Goal: Task Accomplishment & Management: Manage account settings

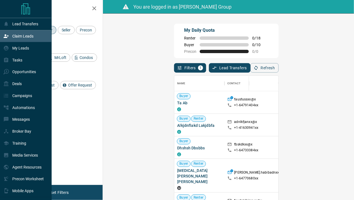
scroll to position [147, 235]
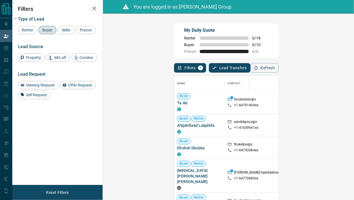
drag, startPoint x: 289, startPoint y: 41, endPoint x: 296, endPoint y: 45, distance: 8.4
click at [278, 41] on div "My Daily Quota Renter 0 / 18 Buyer 0 / 10 Precon 0 / 0" at bounding box center [226, 41] width 104 height 35
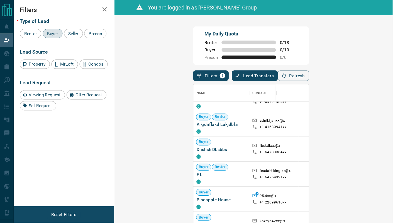
scroll to position [46, 0]
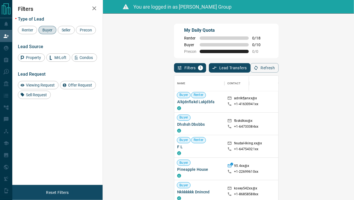
click at [273, 40] on div "My Daily Quota Renter 0 / 18 Buyer 0 / 10 Precon 0 / 0" at bounding box center [226, 41] width 104 height 35
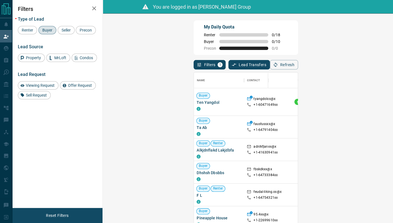
scroll to position [165, 273]
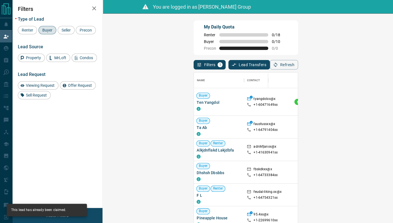
click at [298, 48] on div "My Daily Quota Renter 0 / 18 Buyer 0 / 10 Precon 0 / 0" at bounding box center [246, 37] width 104 height 35
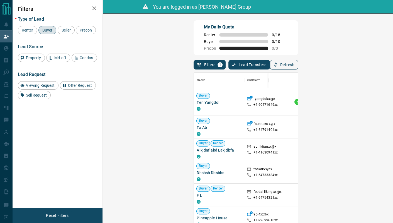
click at [298, 63] on button "Refresh" at bounding box center [284, 64] width 28 height 9
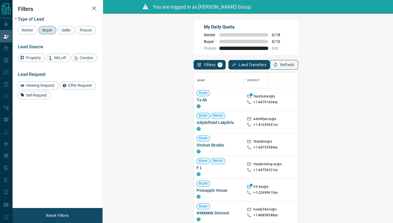
click at [298, 66] on button "Refresh" at bounding box center [284, 64] width 28 height 9
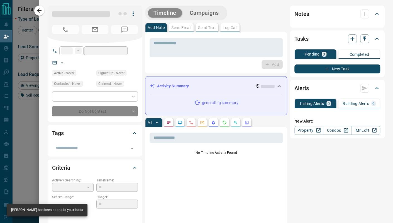
type input "**"
type input "**********"
type input "**"
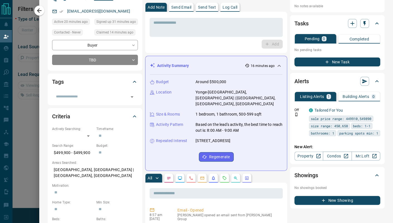
scroll to position [0, 0]
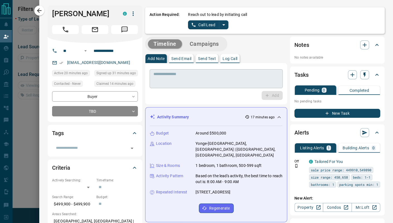
click at [268, 75] on textarea at bounding box center [216, 79] width 125 height 14
paste textarea "**********"
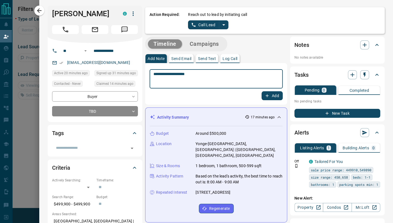
type textarea "**********"
click at [270, 93] on button "Add" at bounding box center [272, 95] width 21 height 9
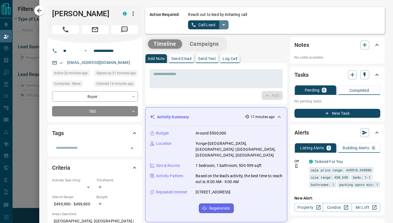
click at [223, 23] on button "split button" at bounding box center [223, 24] width 9 height 9
click at [200, 46] on li "Log Manual Call" at bounding box center [208, 44] width 34 height 8
click at [227, 23] on icon "split button" at bounding box center [229, 24] width 7 height 7
click at [209, 26] on button "Log Manual Call" at bounding box center [206, 24] width 37 height 9
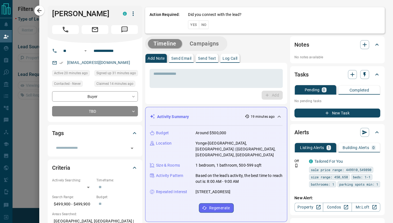
click at [199, 25] on button "No" at bounding box center [204, 24] width 10 height 9
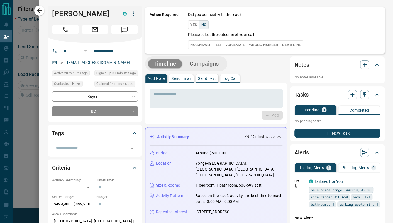
click at [199, 42] on button "No Answer" at bounding box center [201, 44] width 26 height 9
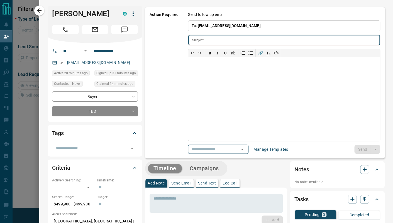
type input "**********"
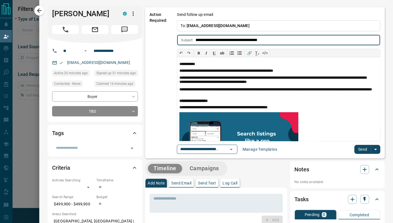
click at [353, 148] on button "Send" at bounding box center [363, 149] width 16 height 9
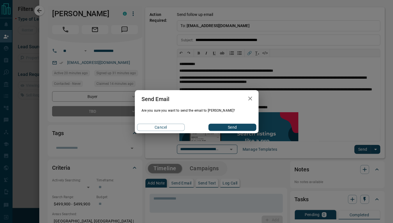
click at [251, 129] on button "Send" at bounding box center [233, 126] width 48 height 7
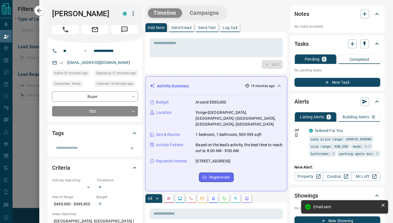
click at [196, 18] on div "Timeline Campaigns" at bounding box center [186, 12] width 79 height 11
click at [198, 15] on button "Campaigns" at bounding box center [204, 12] width 40 height 9
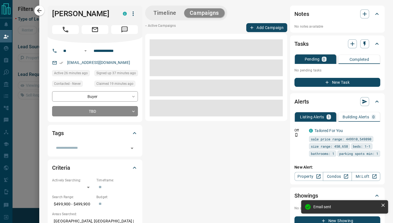
click at [249, 30] on icon "button" at bounding box center [251, 27] width 5 height 5
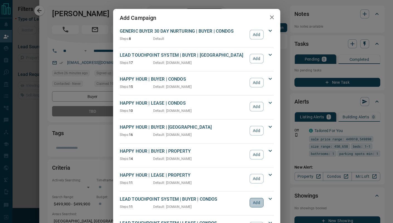
click at [252, 200] on button "Add" at bounding box center [257, 202] width 14 height 9
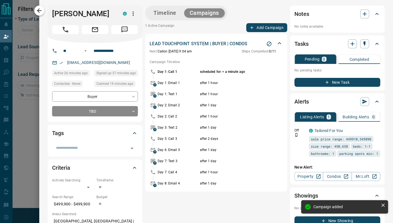
click at [40, 13] on icon "button" at bounding box center [39, 10] width 7 height 7
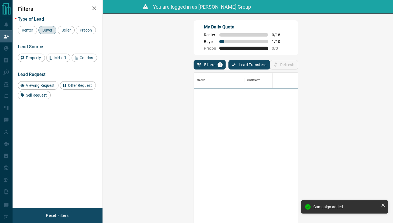
scroll to position [165, 273]
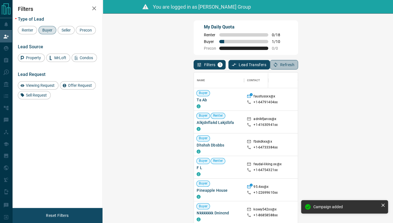
click at [298, 62] on button "Refresh" at bounding box center [284, 64] width 28 height 9
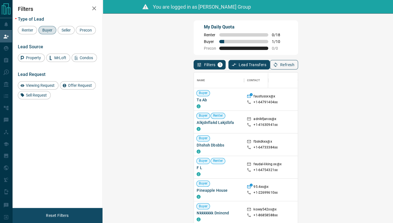
click at [298, 62] on button "Refresh" at bounding box center [284, 64] width 28 height 9
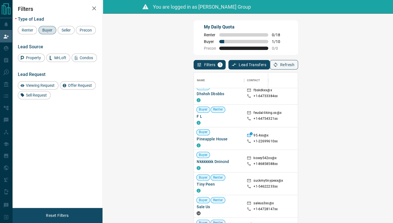
click at [298, 66] on button "Refresh" at bounding box center [284, 64] width 28 height 9
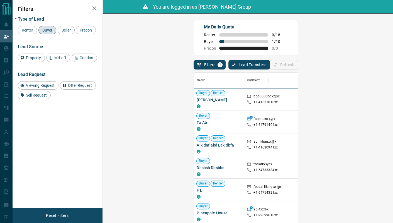
scroll to position [165, 273]
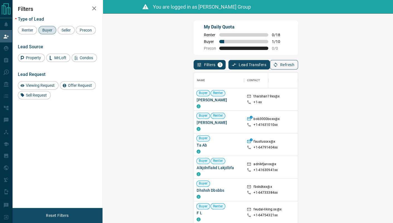
click at [278, 67] on icon "button" at bounding box center [275, 64] width 5 height 5
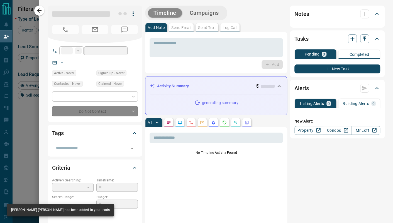
type input "**"
type input "**********"
type input "**"
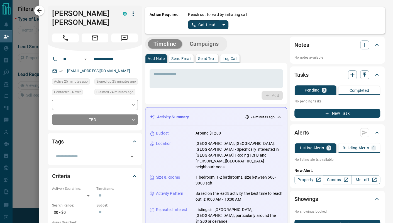
scroll to position [33, 273]
click at [208, 65] on div "* ​ Add" at bounding box center [216, 83] width 142 height 41
click at [209, 70] on div "* ​" at bounding box center [216, 78] width 133 height 19
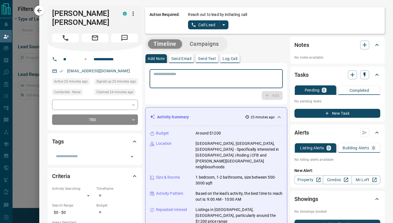
paste textarea "**********"
type textarea "**********"
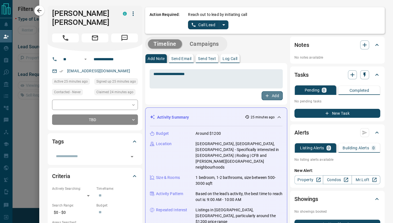
click at [271, 98] on button "Add" at bounding box center [272, 95] width 21 height 9
click at [222, 24] on icon "split button" at bounding box center [223, 24] width 7 height 7
click at [216, 46] on li "Log Manual Call" at bounding box center [208, 44] width 34 height 8
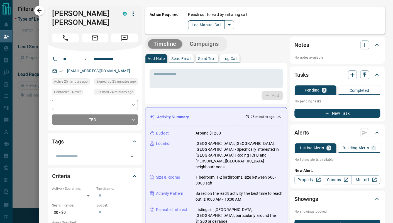
click at [204, 28] on button "Log Manual Call" at bounding box center [206, 24] width 37 height 9
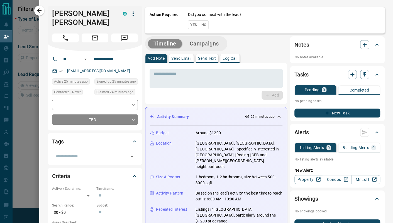
click at [199, 27] on button "No" at bounding box center [204, 24] width 10 height 9
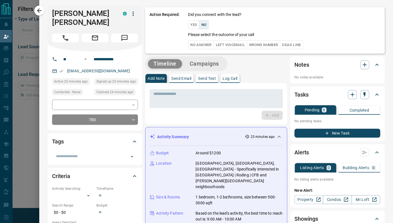
click at [193, 40] on button "No Answer" at bounding box center [201, 44] width 26 height 9
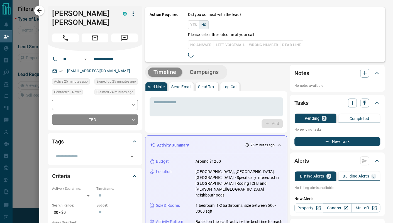
click at [194, 47] on div "No Answer Left Voicemail Wrong Number Dead Line" at bounding box center [245, 44] width 115 height 9
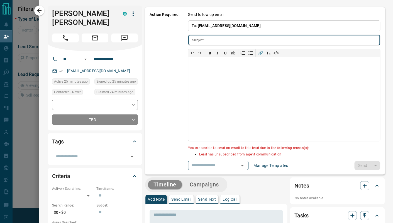
type input "**********"
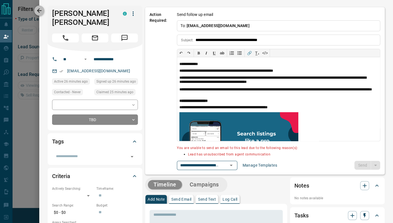
click at [42, 10] on icon "button" at bounding box center [39, 10] width 7 height 7
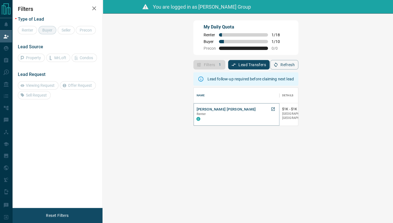
click at [197, 110] on button "Juan José Moreno Mena" at bounding box center [226, 109] width 59 height 5
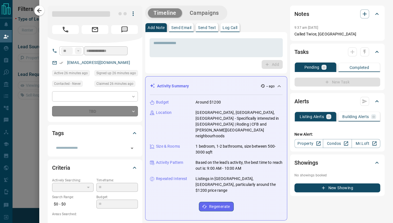
type input "**********"
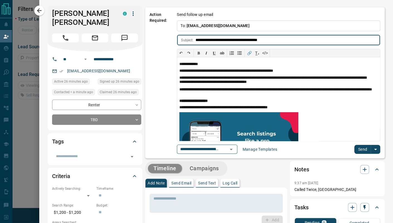
click at [352, 144] on div "**********" at bounding box center [278, 86] width 203 height 133
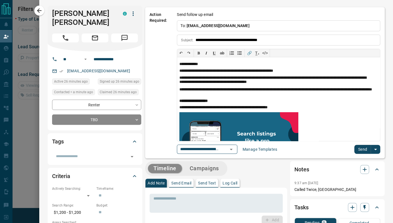
click at [353, 145] on button "Send" at bounding box center [363, 149] width 16 height 9
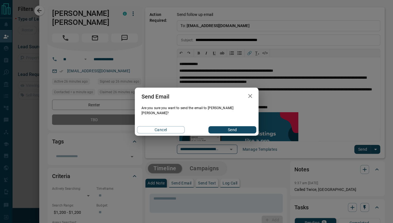
click at [250, 120] on div "Send Email Are you sure you want to send the email to Juan José? Cancel Send" at bounding box center [197, 112] width 124 height 48
click at [249, 126] on button "Send" at bounding box center [233, 129] width 48 height 7
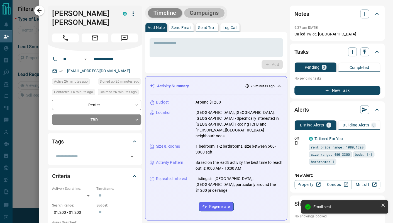
click at [216, 13] on button "Campaigns" at bounding box center [204, 12] width 40 height 9
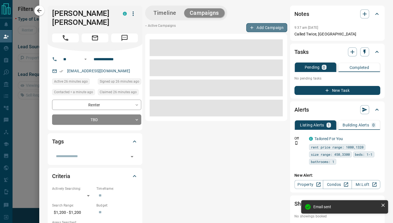
click at [259, 28] on button "Add Campaign" at bounding box center [266, 27] width 41 height 9
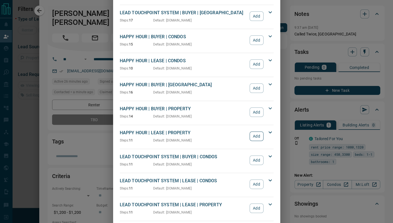
scroll to position [51, 0]
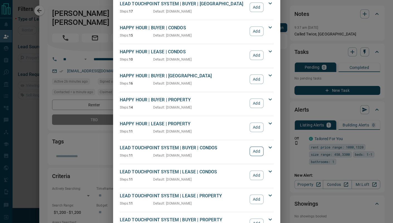
click at [250, 150] on button "Add" at bounding box center [257, 150] width 14 height 9
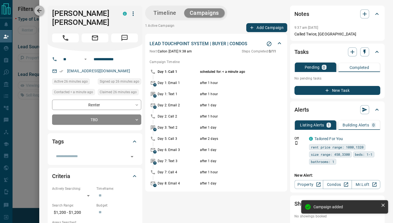
click at [39, 12] on icon "button" at bounding box center [39, 10] width 4 height 4
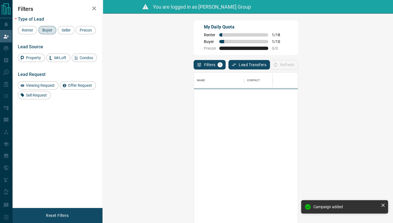
scroll to position [165, 273]
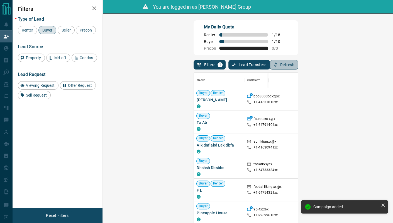
click at [278, 67] on icon "button" at bounding box center [275, 64] width 5 height 5
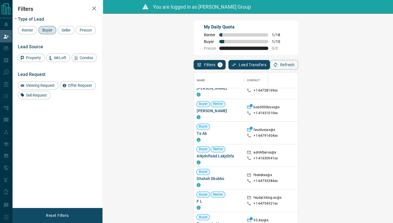
scroll to position [0, 0]
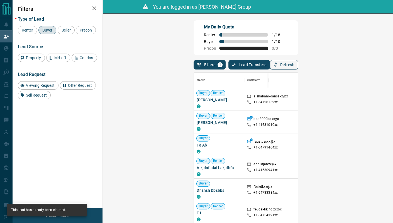
click at [298, 67] on button "Refresh" at bounding box center [284, 64] width 28 height 9
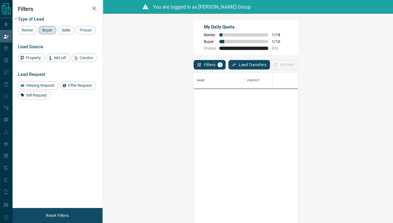
scroll to position [165, 273]
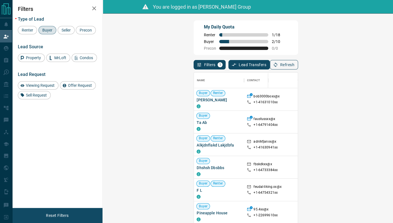
click at [298, 68] on button "Refresh" at bounding box center [284, 64] width 28 height 9
click at [298, 63] on button "Refresh" at bounding box center [284, 64] width 28 height 9
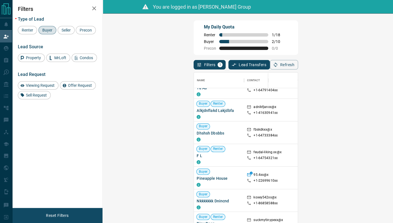
scroll to position [0, 0]
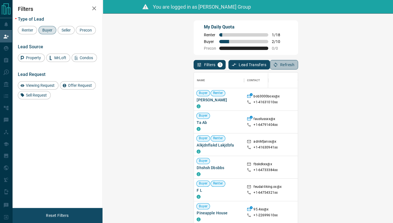
click at [298, 63] on button "Refresh" at bounding box center [284, 64] width 28 height 9
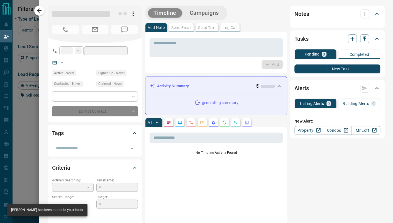
type input "***"
type input "**********"
type input "**"
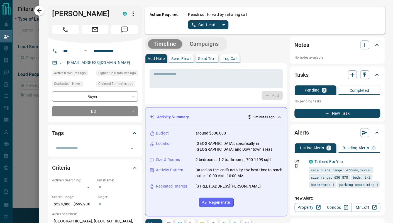
scroll to position [33, 273]
click at [220, 24] on icon "split button" at bounding box center [223, 24] width 7 height 7
click at [216, 43] on li "Log Manual Call" at bounding box center [208, 44] width 34 height 8
click at [216, 27] on button "Log Manual Call" at bounding box center [206, 24] width 37 height 9
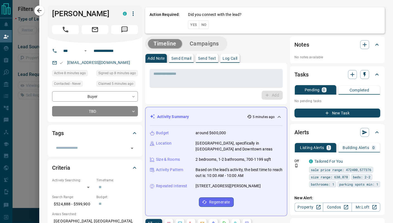
click at [199, 26] on button "No" at bounding box center [204, 24] width 10 height 9
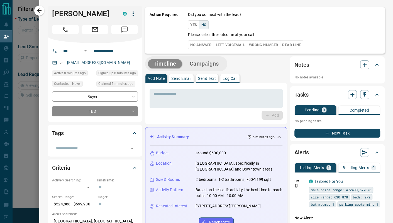
click at [250, 46] on button "Wrong Number" at bounding box center [263, 44] width 33 height 9
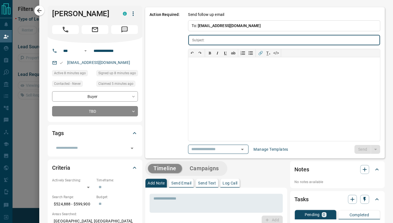
type input "**********"
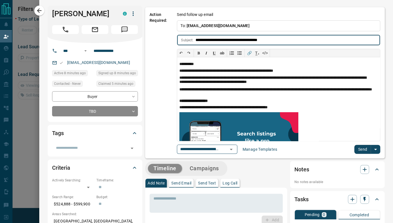
click at [353, 149] on button "Send" at bounding box center [363, 149] width 16 height 9
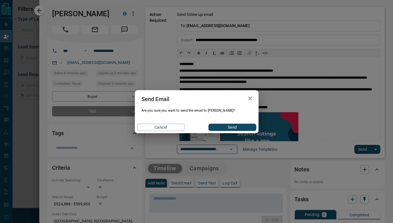
click at [241, 126] on button "Send" at bounding box center [233, 126] width 48 height 7
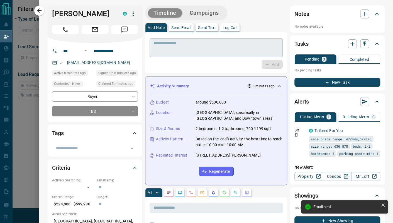
click at [232, 50] on textarea at bounding box center [216, 48] width 125 height 14
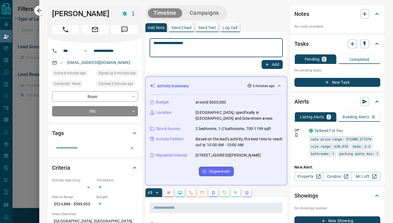
type textarea "**********"
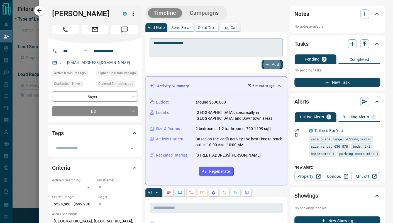
click at [262, 60] on button "Add" at bounding box center [272, 64] width 21 height 9
click at [207, 16] on button "Campaigns" at bounding box center [204, 12] width 40 height 9
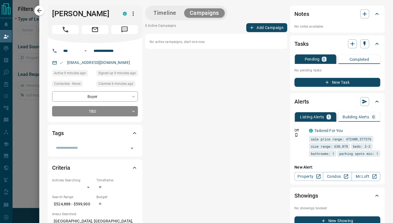
click at [256, 27] on button "Add Campaign" at bounding box center [266, 27] width 41 height 9
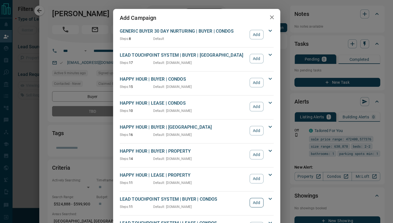
click at [258, 200] on button "Add" at bounding box center [257, 202] width 14 height 9
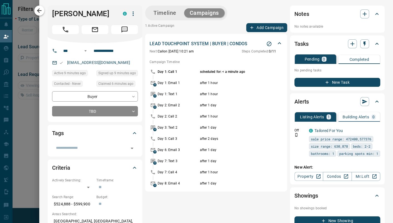
click at [39, 15] on button "button" at bounding box center [39, 11] width 10 height 10
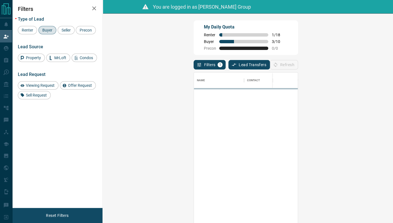
scroll to position [165, 273]
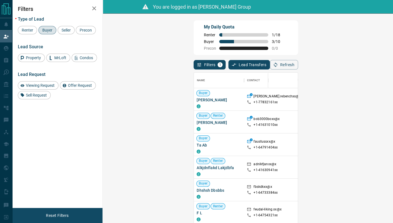
click at [298, 62] on div "Filters 1 Lead Transfers 0 Refresh" at bounding box center [246, 62] width 104 height 14
click at [298, 62] on button "Refresh" at bounding box center [284, 64] width 28 height 9
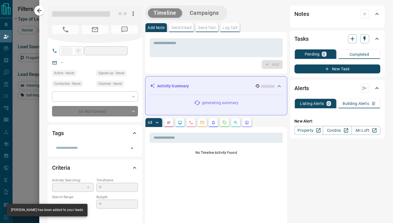
type input "**"
type input "**********"
type input "**"
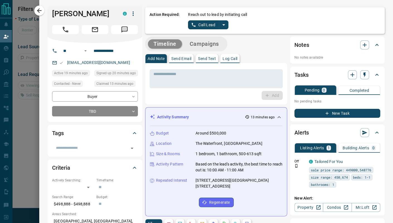
scroll to position [5, 5]
click at [238, 86] on div "* ​" at bounding box center [216, 78] width 133 height 19
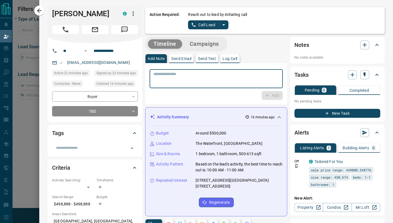
paste textarea "**********"
click at [204, 79] on textarea "**********" at bounding box center [216, 79] width 125 height 14
paste textarea "******"
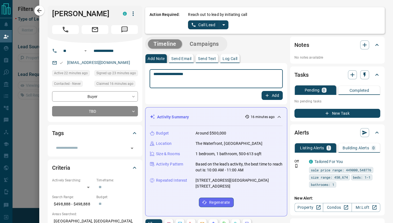
type textarea "**********"
click at [265, 93] on icon "button" at bounding box center [267, 95] width 5 height 5
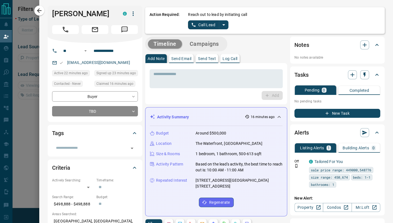
click at [219, 27] on button "split button" at bounding box center [223, 24] width 9 height 9
click at [209, 46] on li "Log Manual Call" at bounding box center [208, 44] width 34 height 8
click at [204, 26] on button "Log Manual Call" at bounding box center [206, 24] width 37 height 9
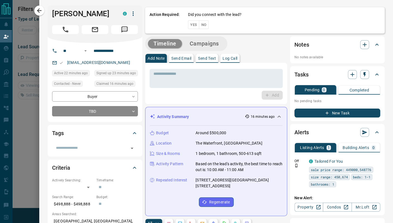
click at [199, 25] on button "No" at bounding box center [204, 24] width 10 height 9
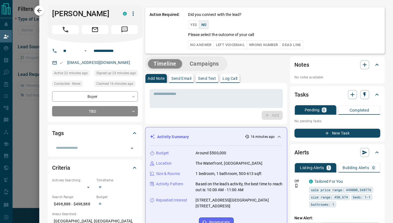
click at [200, 44] on button "No Answer" at bounding box center [201, 44] width 26 height 9
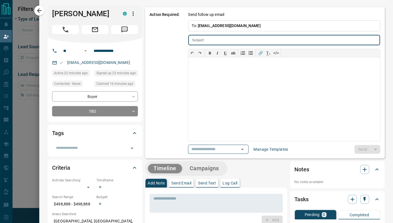
type input "**********"
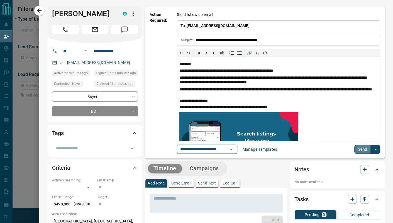
click at [353, 145] on button "Send" at bounding box center [363, 149] width 16 height 9
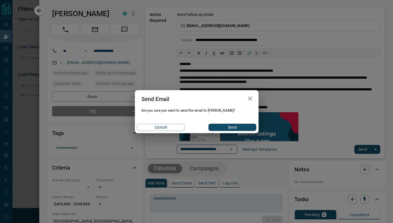
click at [236, 126] on button "Send" at bounding box center [233, 126] width 48 height 7
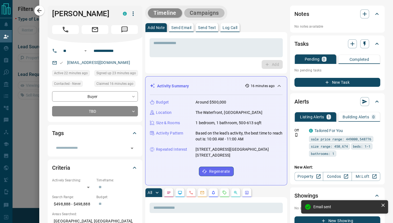
click at [208, 10] on button "Campaigns" at bounding box center [204, 12] width 40 height 9
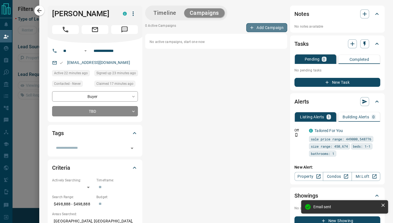
click at [249, 28] on icon "button" at bounding box center [251, 27] width 5 height 5
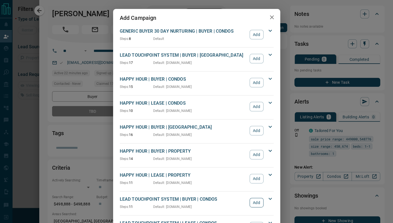
click at [260, 200] on button "Add" at bounding box center [257, 202] width 14 height 9
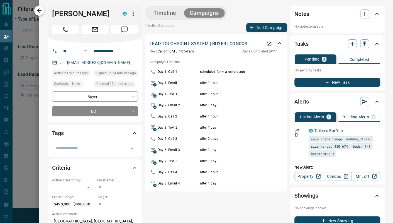
click at [38, 13] on icon "button" at bounding box center [39, 10] width 7 height 7
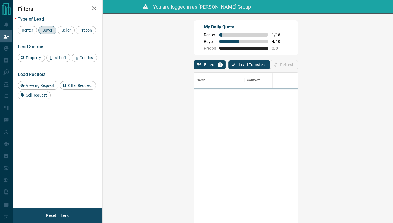
scroll to position [165, 273]
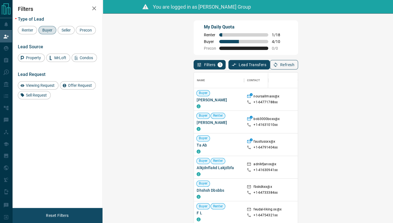
click at [298, 63] on button "Refresh" at bounding box center [284, 64] width 28 height 9
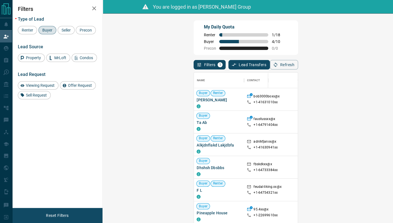
click at [296, 35] on div "My Daily Quota Renter 1 / 18 Buyer 4 / 10 Precon 0 / 0" at bounding box center [246, 37] width 104 height 35
click at [298, 66] on button "Refresh" at bounding box center [284, 64] width 28 height 9
click at [298, 69] on button "Refresh" at bounding box center [284, 64] width 28 height 9
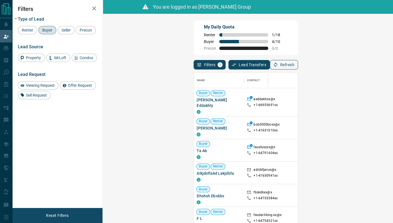
click at [298, 68] on button "Refresh" at bounding box center [284, 64] width 28 height 9
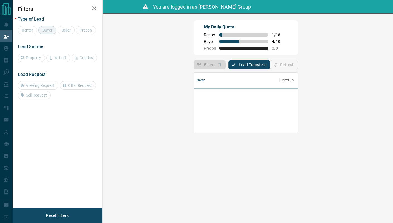
scroll to position [55, 273]
click at [298, 64] on div "Filters 1 Lead Transfers 0 Refresh" at bounding box center [246, 62] width 104 height 14
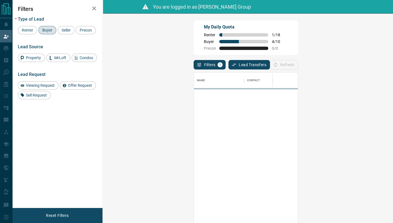
scroll to position [165, 273]
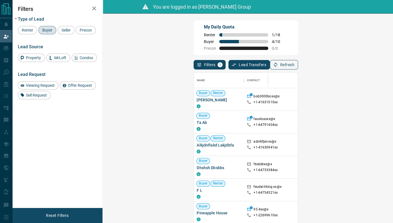
click at [298, 64] on button "Refresh" at bounding box center [284, 64] width 28 height 9
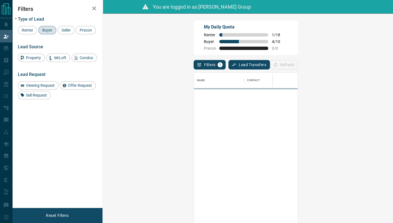
click at [298, 65] on div "Filters 1 Lead Transfers 0 Refresh" at bounding box center [246, 62] width 104 height 14
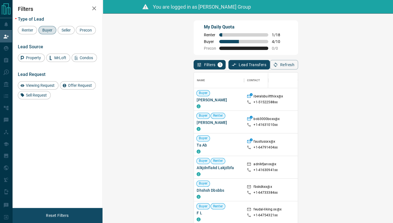
click at [298, 65] on button "Refresh" at bounding box center [284, 64] width 28 height 9
click at [298, 63] on button "Refresh" at bounding box center [284, 64] width 28 height 9
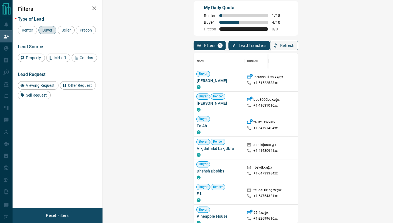
click at [298, 43] on button "Refresh" at bounding box center [284, 45] width 28 height 9
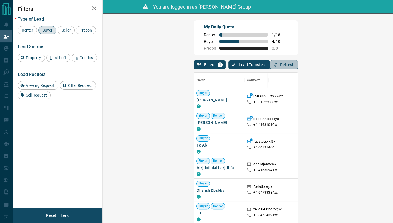
click at [298, 66] on button "Refresh" at bounding box center [284, 64] width 28 height 9
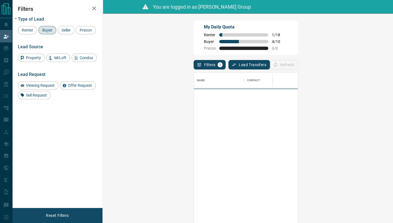
scroll to position [165, 273]
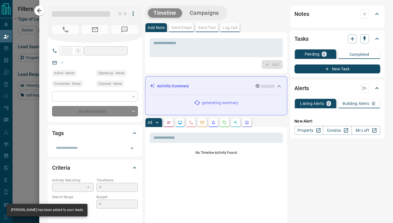
type input "**"
type input "**********"
type input "**"
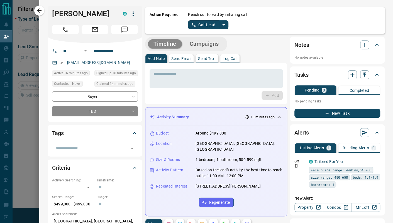
scroll to position [33, 273]
drag, startPoint x: 223, startPoint y: 29, endPoint x: 221, endPoint y: 26, distance: 2.9
click at [222, 26] on div "Call Lead" at bounding box center [208, 24] width 40 height 9
click at [221, 26] on icon "split button" at bounding box center [223, 24] width 7 height 7
click at [205, 44] on li "Log Manual Call" at bounding box center [208, 44] width 34 height 8
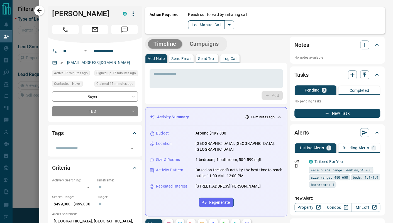
click at [205, 22] on button "Log Manual Call" at bounding box center [206, 24] width 37 height 9
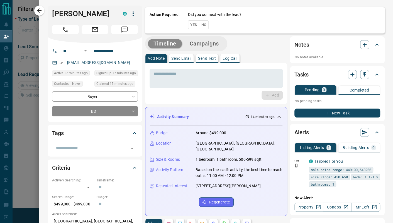
click at [192, 27] on button "Yes" at bounding box center [193, 24] width 11 height 9
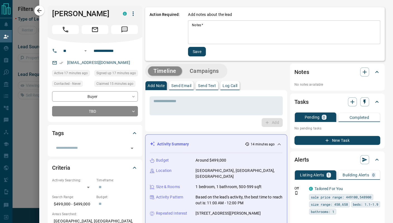
click at [250, 30] on textarea "Notes   *" at bounding box center [284, 32] width 185 height 19
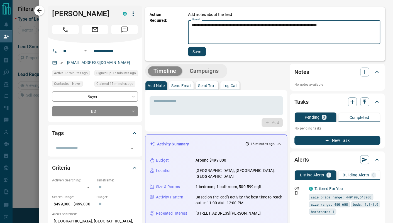
type textarea "**********"
click at [188, 47] on button "Save" at bounding box center [197, 51] width 18 height 9
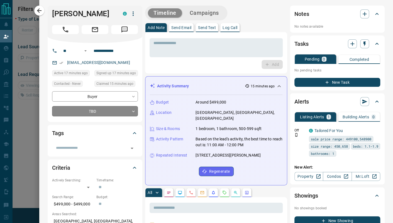
click at [130, 111] on body "**********" at bounding box center [196, 101] width 393 height 203
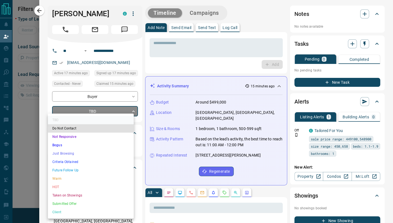
click at [95, 154] on li "Just Browsing" at bounding box center [91, 153] width 86 height 8
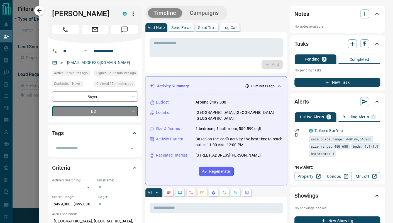
click at [235, 71] on div "* ​ Add" at bounding box center [216, 52] width 142 height 41
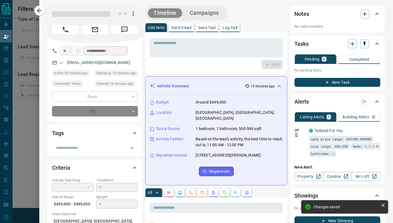
type input "*"
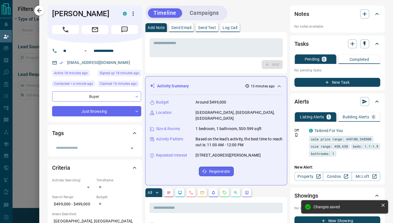
click at [240, 60] on div "Add" at bounding box center [216, 64] width 133 height 9
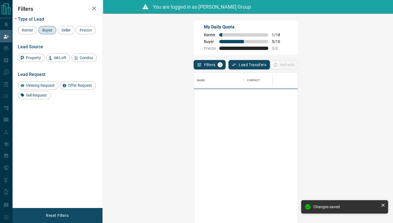
scroll to position [165, 273]
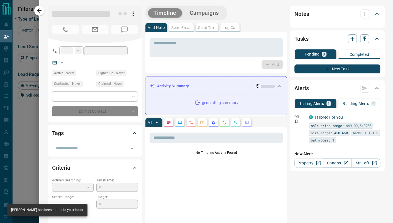
type input "**"
type input "**********"
type input "**"
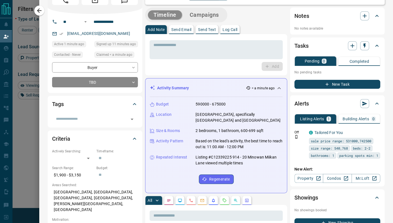
scroll to position [0, 0]
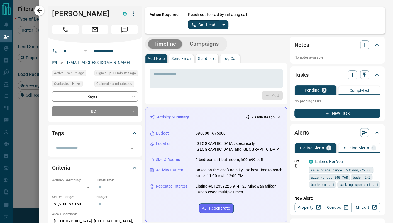
click at [290, 131] on div "Alerts Listing Alerts 1 Building Alerts 0 Off C Tailored For You sale price ran…" at bounding box center [337, 169] width 95 height 91
click at [261, 72] on textarea at bounding box center [216, 79] width 125 height 14
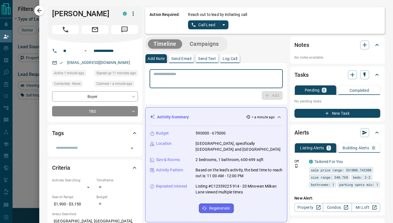
paste textarea "**********"
type textarea "**********"
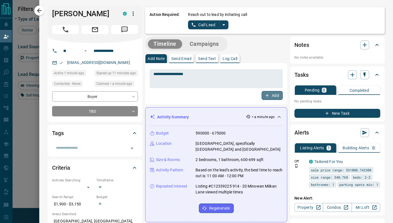
click at [267, 95] on button "Add" at bounding box center [272, 95] width 21 height 9
click at [222, 24] on icon "split button" at bounding box center [223, 24] width 7 height 7
click at [211, 47] on li "Log Manual Call" at bounding box center [208, 44] width 34 height 8
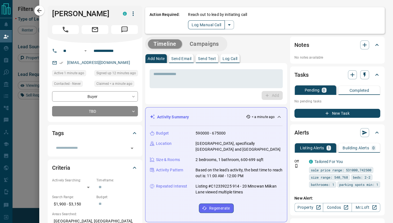
click at [213, 25] on button "Log Manual Call" at bounding box center [206, 24] width 37 height 9
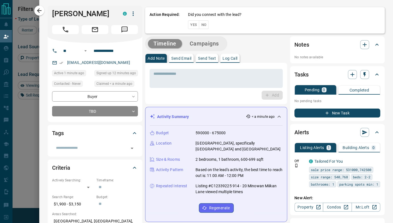
drag, startPoint x: 204, startPoint y: 24, endPoint x: 201, endPoint y: 24, distance: 3.1
click at [202, 24] on div "Did you connect with the lead? Yes No" at bounding box center [284, 20] width 192 height 17
click at [201, 24] on button "No" at bounding box center [204, 24] width 10 height 9
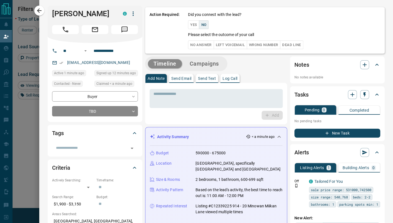
click at [207, 45] on button "No Answer" at bounding box center [201, 44] width 26 height 9
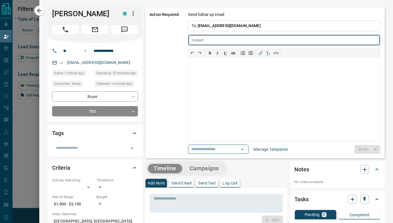
type input "**********"
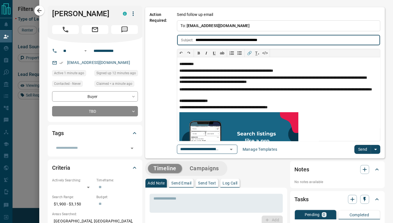
click at [353, 153] on button "Send" at bounding box center [363, 149] width 16 height 9
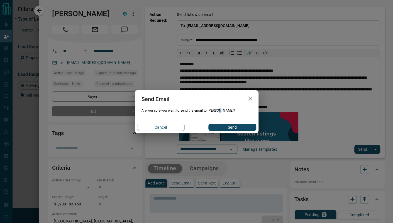
click at [353, 152] on div "Send Email Are you sure you want to send the email to Travis? Cancel Send" at bounding box center [196, 111] width 393 height 223
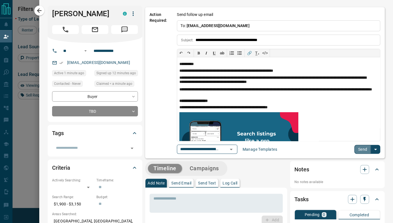
click at [353, 148] on button "Send" at bounding box center [363, 149] width 16 height 9
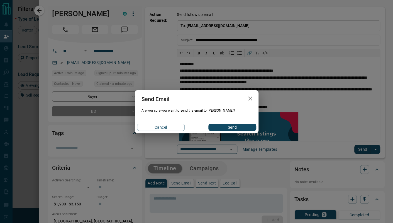
click at [220, 127] on button "Send" at bounding box center [233, 126] width 48 height 7
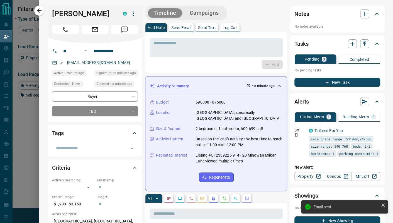
click at [205, 10] on button "Campaigns" at bounding box center [204, 12] width 40 height 9
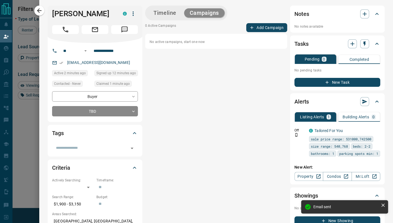
click at [254, 27] on button "Add Campaign" at bounding box center [266, 27] width 41 height 9
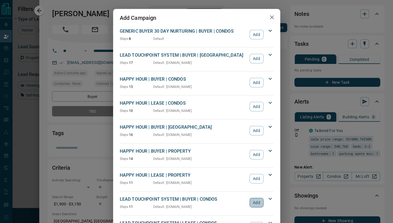
click at [252, 200] on button "Add" at bounding box center [257, 202] width 14 height 9
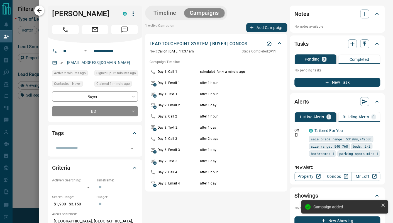
click at [42, 10] on icon "button" at bounding box center [39, 10] width 7 height 7
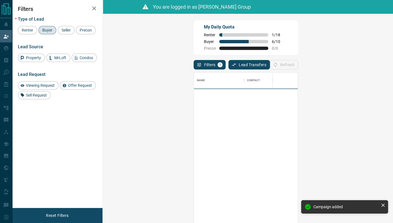
scroll to position [165, 273]
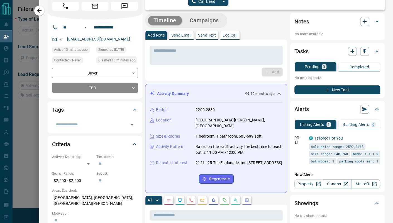
scroll to position [0, 0]
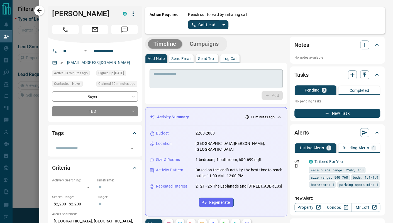
click at [220, 84] on div "* ​" at bounding box center [216, 78] width 133 height 19
paste textarea "**********"
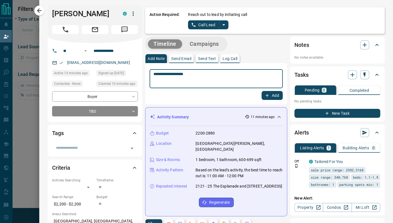
type textarea "**********"
click at [265, 94] on icon "button" at bounding box center [267, 95] width 5 height 5
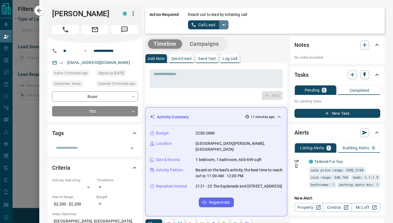
click at [222, 27] on icon "split button" at bounding box center [223, 24] width 7 height 7
click at [201, 44] on li "Log Manual Call" at bounding box center [208, 44] width 34 height 8
click at [209, 27] on button "Log Manual Call" at bounding box center [206, 24] width 37 height 9
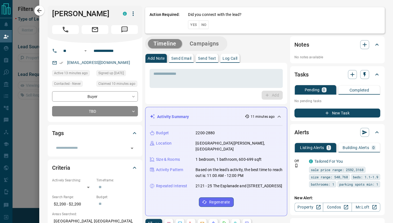
click at [201, 25] on button "No" at bounding box center [204, 24] width 10 height 9
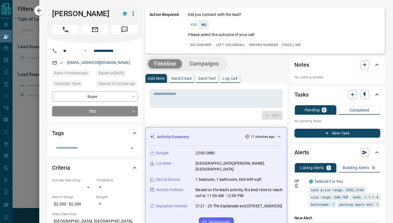
click at [198, 45] on button "No Answer" at bounding box center [201, 44] width 26 height 9
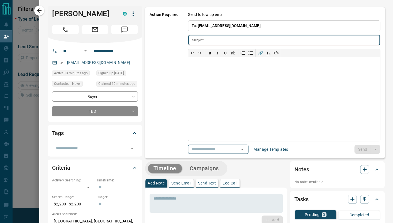
type input "**********"
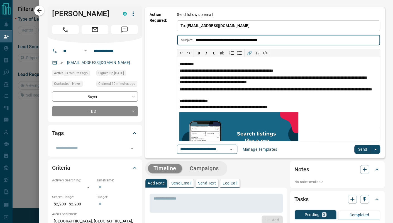
click at [353, 149] on button "Send" at bounding box center [363, 149] width 16 height 9
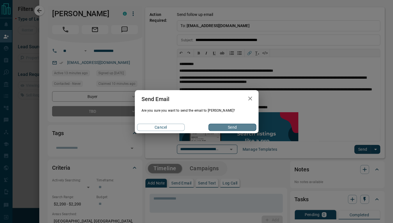
click at [232, 126] on button "Send" at bounding box center [233, 126] width 48 height 7
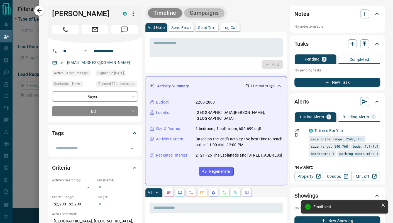
click at [195, 15] on button "Campaigns" at bounding box center [204, 12] width 40 height 9
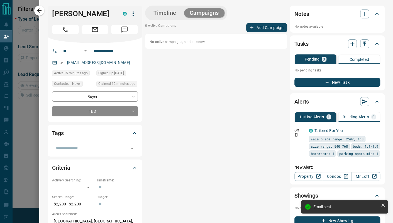
click at [255, 25] on button "Add Campaign" at bounding box center [266, 27] width 41 height 9
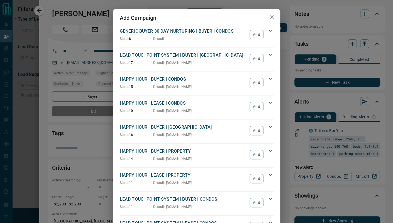
scroll to position [51, 0]
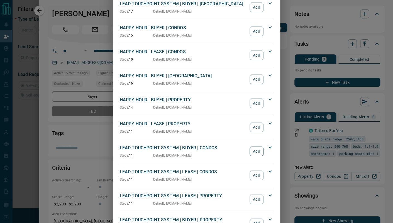
click at [250, 148] on button "Add" at bounding box center [257, 150] width 14 height 9
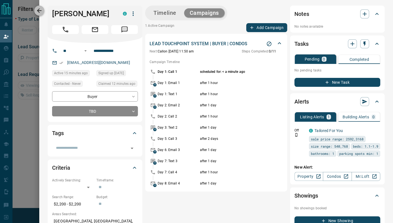
click at [35, 12] on button "button" at bounding box center [39, 11] width 10 height 10
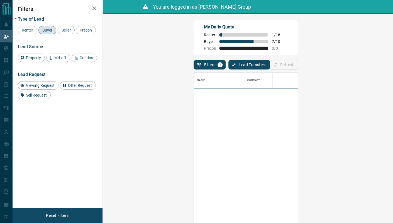
scroll to position [165, 273]
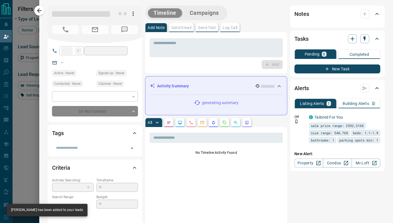
type input "**"
type input "**********"
type input "**"
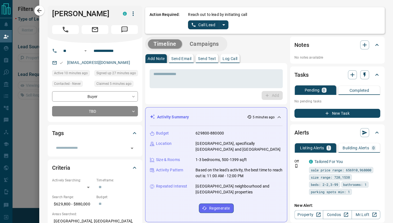
scroll to position [33, 273]
click at [221, 24] on icon "split button" at bounding box center [223, 24] width 7 height 7
click at [210, 42] on li "Log Manual Call" at bounding box center [208, 44] width 34 height 8
click at [209, 28] on button "Log Manual Call" at bounding box center [206, 24] width 37 height 9
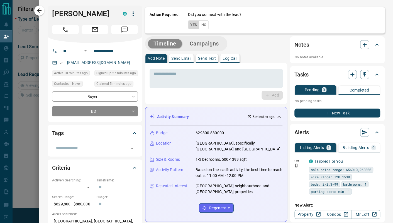
click at [192, 25] on button "Yes" at bounding box center [193, 24] width 11 height 9
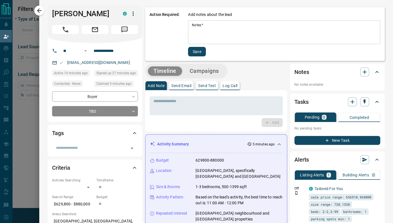
click at [237, 28] on textarea "Notes   *" at bounding box center [284, 32] width 185 height 19
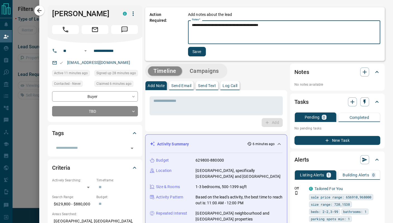
type textarea "**********"
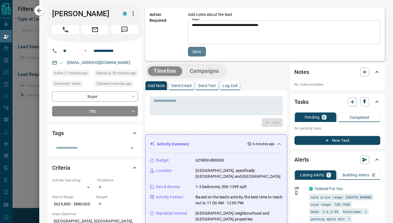
click at [194, 48] on button "Save" at bounding box center [197, 51] width 18 height 9
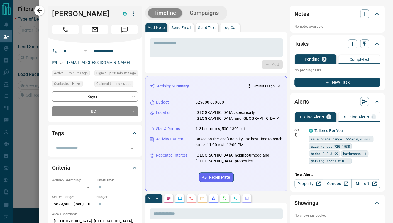
click at [266, 18] on div "Timeline Campaigns" at bounding box center [216, 13] width 142 height 15
click at [43, 10] on button "button" at bounding box center [39, 11] width 10 height 10
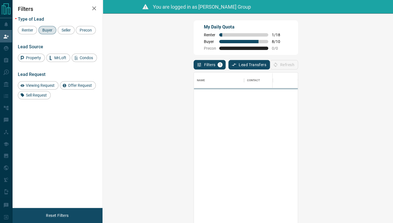
scroll to position [165, 273]
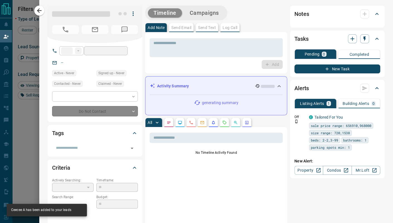
type input "**"
type input "**********"
type input "**"
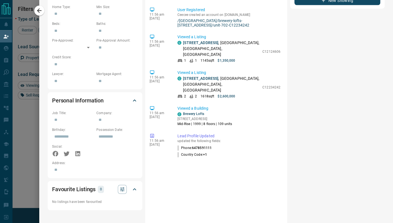
scroll to position [0, 0]
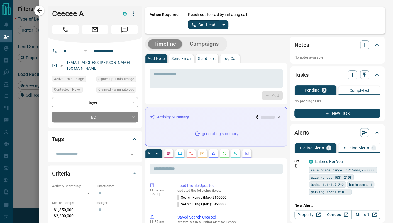
click at [222, 26] on icon "split button" at bounding box center [223, 24] width 7 height 7
click at [211, 48] on li "Log Manual Call" at bounding box center [208, 44] width 34 height 8
click at [210, 25] on button "Log Manual Call" at bounding box center [206, 24] width 37 height 9
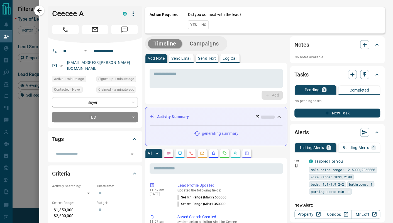
click at [200, 28] on button "No" at bounding box center [204, 24] width 10 height 9
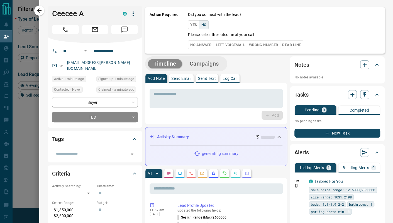
click at [188, 23] on button "Yes" at bounding box center [193, 24] width 11 height 9
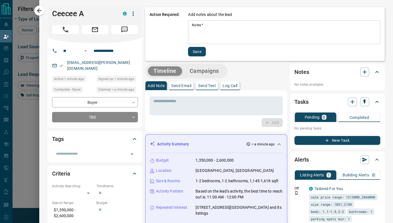
click at [228, 24] on textarea "Notes   *" at bounding box center [284, 32] width 185 height 19
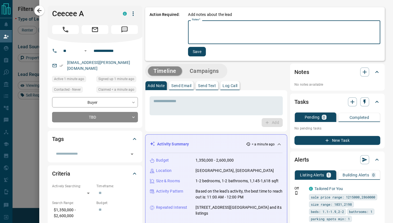
click at [228, 24] on textarea "Notes   *" at bounding box center [284, 32] width 185 height 19
paste textarea "**********"
click at [243, 30] on textarea "**********" at bounding box center [284, 32] width 185 height 19
type textarea "**********"
click at [190, 50] on button "Save" at bounding box center [197, 51] width 18 height 9
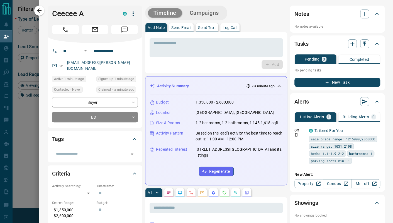
click at [133, 13] on icon "button" at bounding box center [133, 13] width 1 height 4
click at [122, 26] on li "Reassign Lead" at bounding box center [117, 25] width 33 height 8
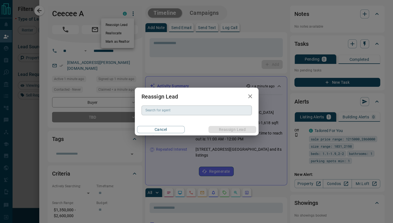
click at [197, 109] on input "Search for agent" at bounding box center [196, 110] width 106 height 6
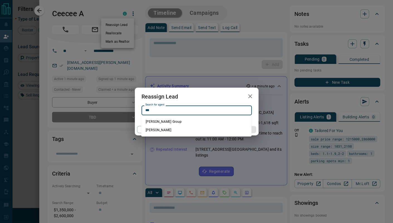
click at [166, 131] on li "Daaron Johnston" at bounding box center [196, 130] width 110 height 8
type input "**********"
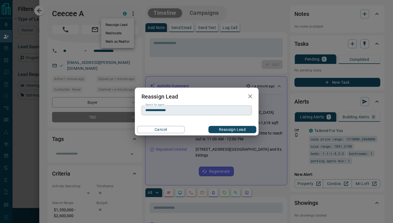
click at [172, 110] on input "**********" at bounding box center [196, 110] width 106 height 6
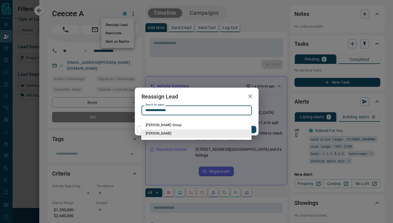
click at [180, 110] on input "**********" at bounding box center [196, 110] width 106 height 6
click at [224, 100] on div "Reassign Lead" at bounding box center [197, 97] width 124 height 18
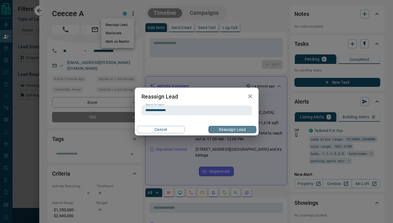
click at [232, 130] on button "Reassign Lead" at bounding box center [233, 129] width 48 height 7
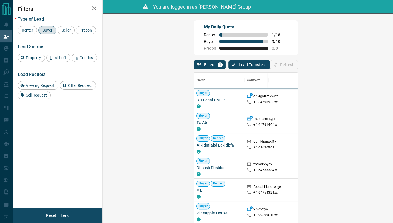
scroll to position [165, 273]
click at [298, 65] on button "Refresh" at bounding box center [284, 64] width 28 height 9
click at [298, 42] on div "My Daily Quota Renter 1 / 18 Buyer 9 / 10 Precon 0 / 0" at bounding box center [246, 37] width 104 height 35
click at [298, 37] on div "My Daily Quota Renter 1 / 18 Buyer 9 / 10 Precon 0 / 0" at bounding box center [246, 37] width 104 height 35
click at [298, 54] on div "My Daily Quota Renter 1 / 18 Buyer 9 / 10 Precon 0 / 0" at bounding box center [246, 37] width 104 height 35
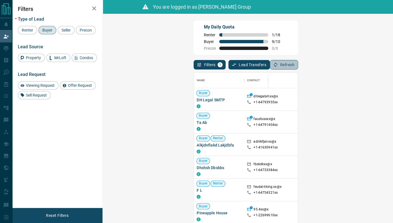
click at [298, 65] on button "Refresh" at bounding box center [284, 64] width 28 height 9
click at [278, 65] on icon "button" at bounding box center [275, 64] width 5 height 5
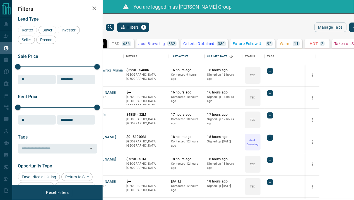
scroll to position [146, 244]
click at [45, 26] on div "Buyer" at bounding box center [47, 30] width 18 height 8
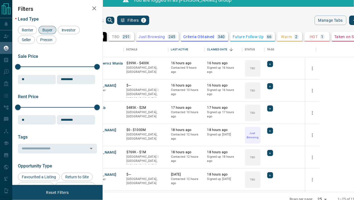
scroll to position [10, 0]
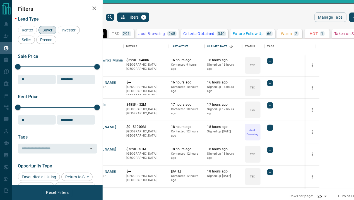
click at [289, 195] on body "Lead Transfers Claim Leads My Leads Tasks Opportunities Deals Campaigns Automat…" at bounding box center [177, 97] width 354 height 214
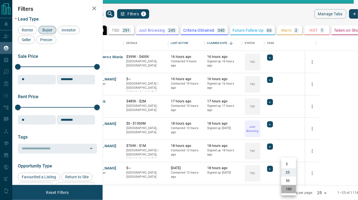
click at [290, 190] on li "100" at bounding box center [288, 189] width 15 height 8
type input "***"
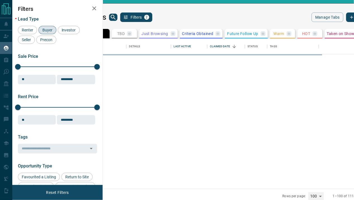
scroll to position [4, 4]
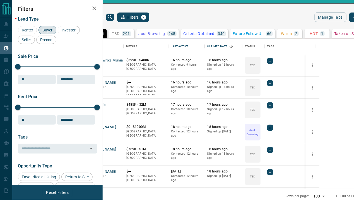
click at [200, 13] on div "My Leads Filters 2" at bounding box center [148, 17] width 155 height 9
click at [226, 17] on div "My Leads Filters 2" at bounding box center [148, 17] width 155 height 9
click at [119, 59] on icon "Open in New Tab" at bounding box center [116, 60] width 3 height 3
click at [119, 80] on icon "Open in New Tab" at bounding box center [117, 82] width 4 height 4
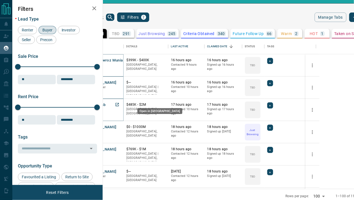
click at [119, 103] on icon "Open in New Tab" at bounding box center [117, 105] width 4 height 4
click at [119, 125] on icon "Open in New Tab" at bounding box center [117, 127] width 4 height 4
click at [119, 148] on icon "Open in New Tab" at bounding box center [116, 149] width 3 height 3
click at [119, 169] on icon "Open in New Tab" at bounding box center [117, 171] width 4 height 4
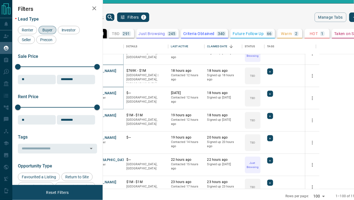
scroll to position [93, 0]
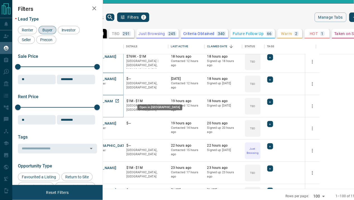
click at [119, 100] on icon "Open in New Tab" at bounding box center [116, 101] width 3 height 3
click at [119, 121] on icon "Open in New Tab" at bounding box center [117, 123] width 4 height 4
click at [119, 144] on icon "Open in New Tab" at bounding box center [117, 146] width 4 height 4
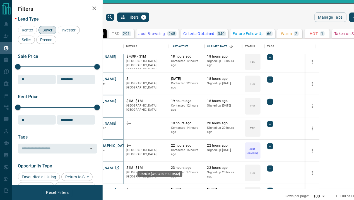
click at [119, 166] on icon "Open in New Tab" at bounding box center [117, 168] width 4 height 4
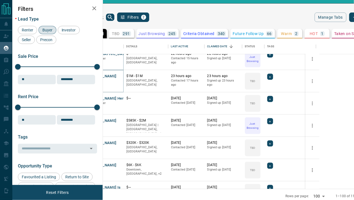
scroll to position [186, 0]
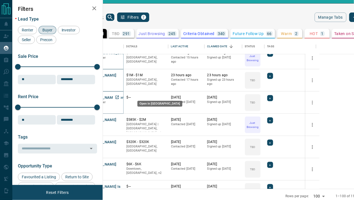
click at [119, 95] on icon "Open in New Tab" at bounding box center [117, 97] width 4 height 4
click at [119, 118] on icon "Open in New Tab" at bounding box center [117, 120] width 4 height 4
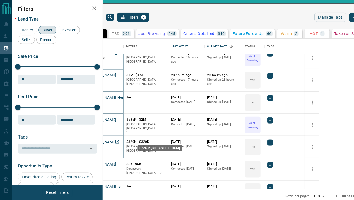
click at [119, 140] on icon "Open in New Tab" at bounding box center [117, 142] width 4 height 4
click at [119, 162] on icon "Open in New Tab" at bounding box center [117, 164] width 4 height 4
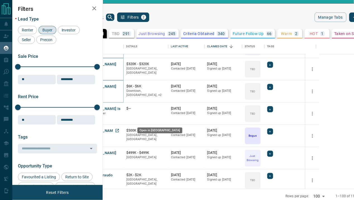
scroll to position [279, 0]
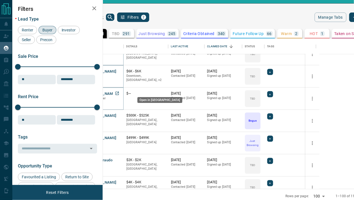
click at [119, 91] on icon "Open in New Tab" at bounding box center [117, 93] width 4 height 4
click at [119, 114] on icon "Open in New Tab" at bounding box center [116, 115] width 3 height 3
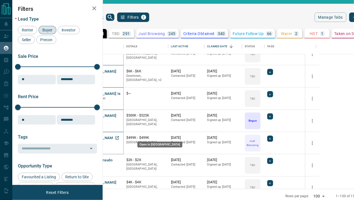
click at [119, 137] on icon "Open in New Tab" at bounding box center [116, 138] width 3 height 3
click at [119, 158] on icon "Open in New Tab" at bounding box center [117, 160] width 4 height 4
click at [119, 181] on icon "Open in New Tab" at bounding box center [117, 183] width 4 height 4
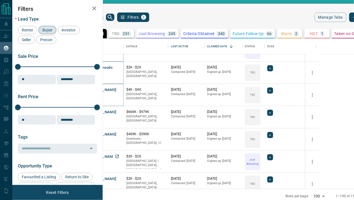
scroll to position [418, 0]
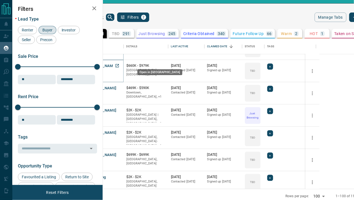
click at [119, 64] on icon "Open in New Tab" at bounding box center [116, 65] width 3 height 3
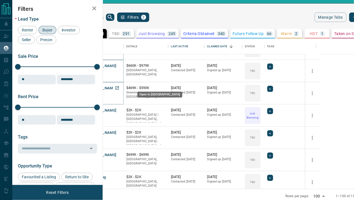
click at [119, 86] on icon "Open in New Tab" at bounding box center [116, 87] width 3 height 3
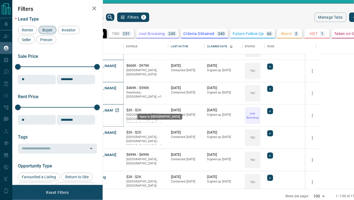
click at [119, 108] on icon "Open in New Tab" at bounding box center [117, 110] width 4 height 4
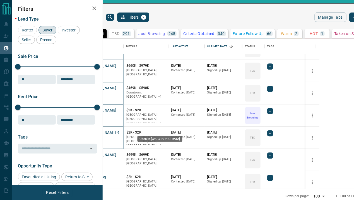
click at [119, 130] on icon "Open in New Tab" at bounding box center [117, 132] width 4 height 4
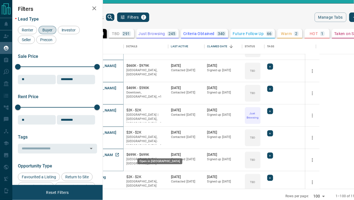
click at [119, 153] on icon "Open in New Tab" at bounding box center [117, 155] width 4 height 4
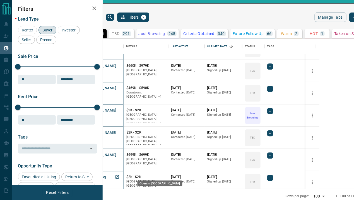
click at [119, 176] on icon "Open in New Tab" at bounding box center [116, 177] width 3 height 3
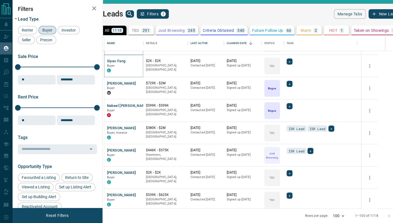
scroll to position [513, 0]
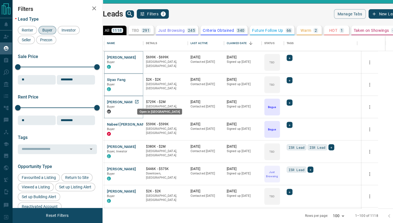
click at [139, 101] on icon "Open in New Tab" at bounding box center [137, 101] width 4 height 4
click at [139, 123] on icon "Open in New Tab" at bounding box center [136, 123] width 3 height 3
click at [139, 145] on icon "Open in New Tab" at bounding box center [136, 145] width 3 height 3
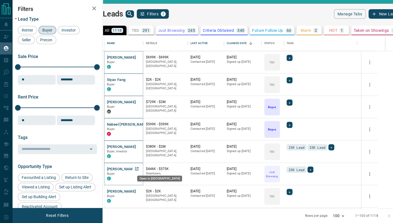
click at [139, 167] on icon "Open in New Tab" at bounding box center [137, 168] width 4 height 4
click at [139, 190] on icon "Open in New Tab" at bounding box center [137, 190] width 4 height 4
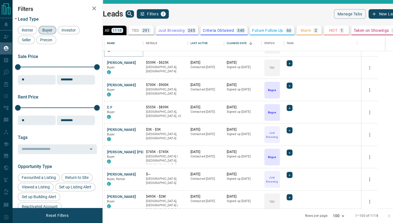
scroll to position [668, 0]
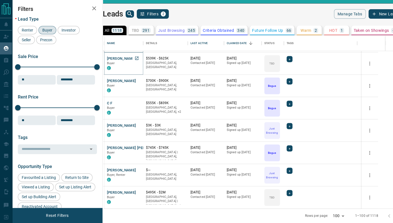
click at [139, 57] on icon "Open in New Tab" at bounding box center [136, 58] width 3 height 3
click at [139, 80] on icon "Open in New Tab" at bounding box center [136, 80] width 3 height 3
click at [139, 101] on icon "Open in New Tab" at bounding box center [137, 103] width 4 height 4
click at [139, 124] on icon "Open in New Tab" at bounding box center [137, 125] width 4 height 4
click at [139, 146] on icon "Open in New Tab" at bounding box center [137, 147] width 4 height 4
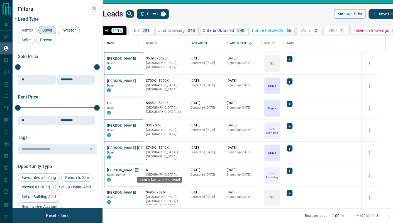
click at [139, 169] on icon "Open in New Tab" at bounding box center [137, 170] width 4 height 4
click at [139, 191] on icon "Open in New Tab" at bounding box center [137, 192] width 4 height 4
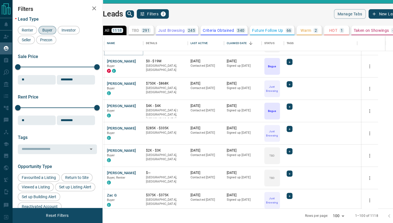
scroll to position [823, 0]
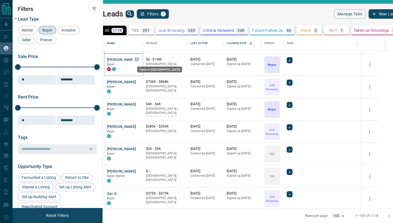
click at [139, 58] on icon "Open in New Tab" at bounding box center [137, 59] width 4 height 4
click at [139, 81] on icon "Open in New Tab" at bounding box center [137, 81] width 4 height 4
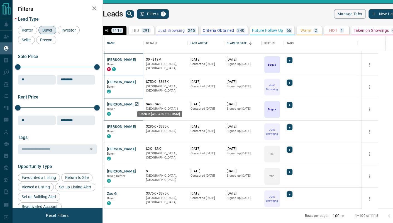
click at [139, 102] on icon "Open in New Tab" at bounding box center [137, 104] width 4 height 4
click at [139, 126] on icon "Open in New Tab" at bounding box center [136, 126] width 3 height 3
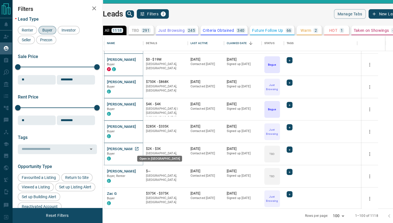
click at [139, 147] on icon "Open in New Tab" at bounding box center [137, 148] width 4 height 4
click at [139, 170] on icon "Open in New Tab" at bounding box center [136, 170] width 3 height 3
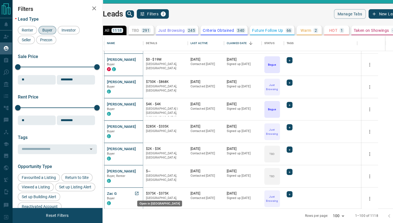
click at [139, 192] on icon "Open in New Tab" at bounding box center [136, 192] width 3 height 3
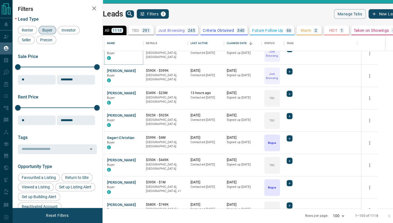
scroll to position [977, 0]
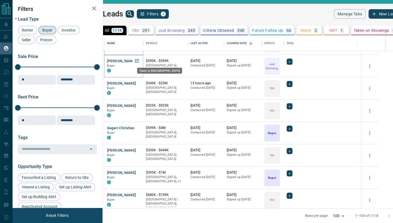
click at [139, 60] on icon "Open in New Tab" at bounding box center [137, 61] width 4 height 4
click at [139, 82] on icon "Open in New Tab" at bounding box center [137, 83] width 4 height 4
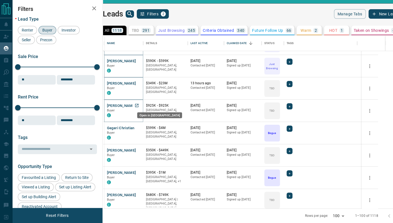
click at [139, 105] on icon "Open in New Tab" at bounding box center [137, 105] width 4 height 4
click at [139, 127] on icon "Open in New Tab" at bounding box center [136, 127] width 3 height 3
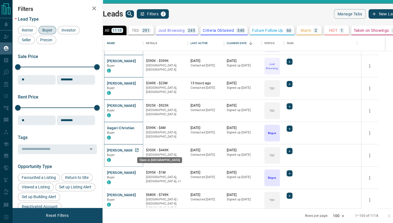
click at [139, 148] on icon "Open in New Tab" at bounding box center [137, 150] width 4 height 4
click at [139, 171] on icon "Open in New Tab" at bounding box center [137, 172] width 4 height 4
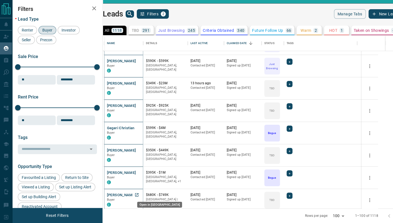
click at [139, 193] on icon "Open in New Tab" at bounding box center [136, 194] width 3 height 3
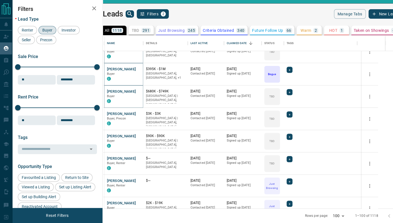
scroll to position [1132, 0]
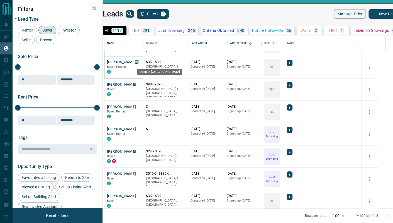
click at [139, 60] on icon "Open in New Tab" at bounding box center [137, 62] width 4 height 4
click at [139, 82] on icon "Open in New Tab" at bounding box center [137, 84] width 4 height 4
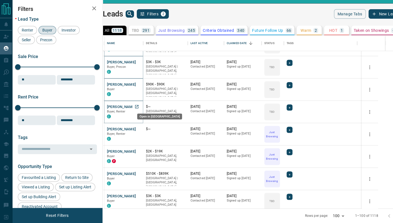
click at [139, 106] on icon "Open in New Tab" at bounding box center [136, 106] width 3 height 3
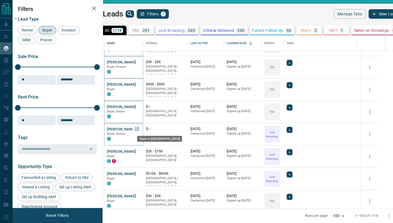
click at [139, 128] on icon "Open in New Tab" at bounding box center [137, 129] width 4 height 4
click at [139, 151] on icon "Open in New Tab" at bounding box center [137, 151] width 4 height 4
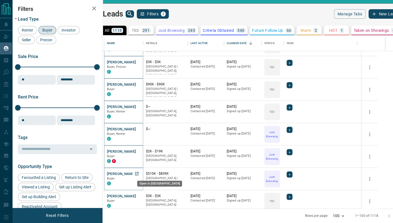
click at [139, 172] on icon "Open in New Tab" at bounding box center [137, 173] width 4 height 4
click at [139, 195] on icon "Open in New Tab" at bounding box center [137, 195] width 4 height 4
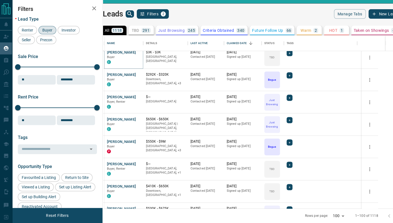
scroll to position [1287, 0]
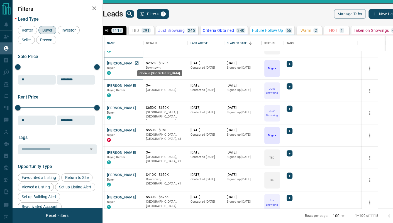
click at [139, 62] on icon "Open in New Tab" at bounding box center [137, 63] width 4 height 4
click at [139, 84] on icon "Open in New Tab" at bounding box center [137, 85] width 4 height 4
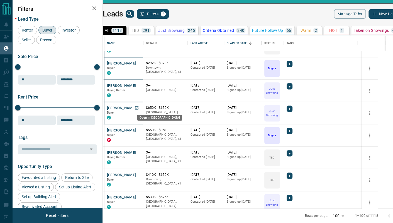
click at [139, 107] on icon "Open in New Tab" at bounding box center [136, 107] width 3 height 3
click at [139, 129] on icon "Open in New Tab" at bounding box center [136, 129] width 3 height 3
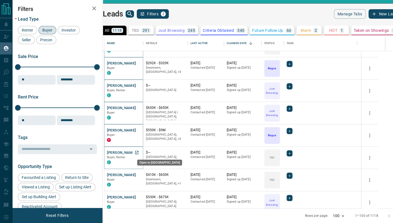
click at [139, 153] on icon "Open in New Tab" at bounding box center [136, 152] width 3 height 3
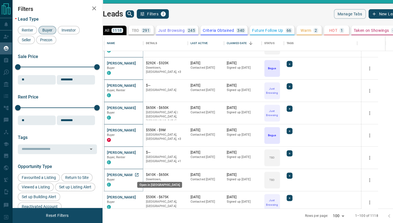
click at [139, 174] on icon "Open in New Tab" at bounding box center [137, 174] width 4 height 4
click at [139, 196] on icon "Open in New Tab" at bounding box center [136, 196] width 3 height 3
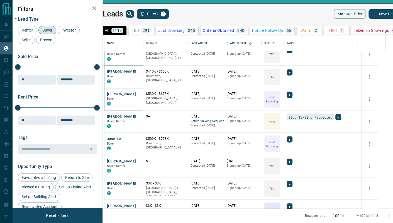
scroll to position [1442, 0]
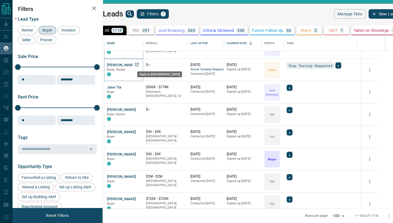
click at [139, 63] on icon "Open in New Tab" at bounding box center [137, 64] width 4 height 4
click at [139, 85] on icon "Open in New Tab" at bounding box center [137, 86] width 4 height 4
click at [139, 107] on icon "Open in New Tab" at bounding box center [137, 109] width 4 height 4
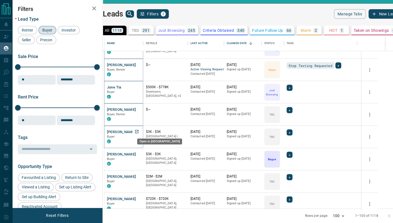
click at [139, 129] on icon "Open in New Tab" at bounding box center [137, 131] width 4 height 4
click at [139, 151] on icon "Open in New Tab" at bounding box center [137, 153] width 4 height 4
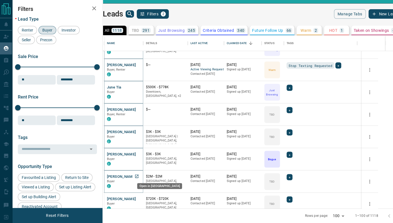
click at [139, 175] on icon "Open in New Tab" at bounding box center [136, 175] width 3 height 3
click at [139, 197] on icon "Open in New Tab" at bounding box center [137, 198] width 4 height 4
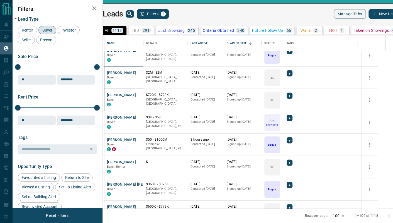
scroll to position [1597, 0]
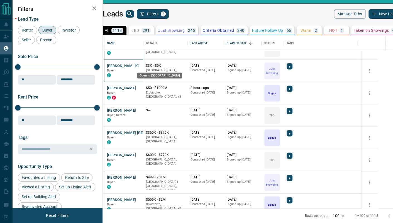
click at [139, 65] on icon "Open in New Tab" at bounding box center [136, 65] width 3 height 3
click at [139, 86] on icon "Open in New Tab" at bounding box center [136, 87] width 3 height 3
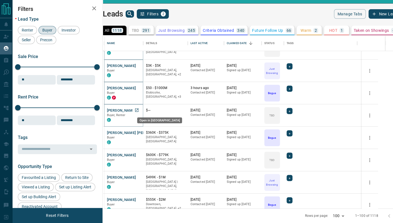
click at [139, 110] on icon "Open in New Tab" at bounding box center [137, 110] width 4 height 4
click at [139, 132] on icon "Open in New Tab" at bounding box center [137, 132] width 4 height 4
click at [139, 153] on icon "Open in New Tab" at bounding box center [136, 154] width 3 height 3
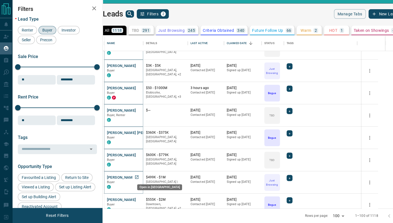
click at [139, 176] on icon "Open in New Tab" at bounding box center [136, 176] width 3 height 3
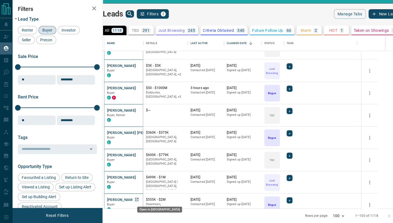
click at [139, 198] on icon "Open in New Tab" at bounding box center [137, 199] width 4 height 4
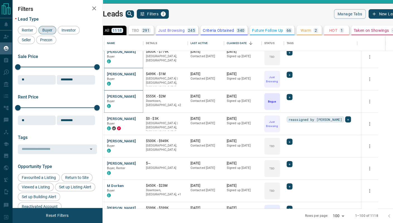
scroll to position [1752, 0]
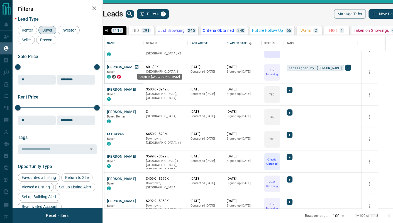
click at [139, 65] on icon "Open in New Tab" at bounding box center [137, 67] width 4 height 4
click at [139, 89] on icon "Open in New Tab" at bounding box center [137, 89] width 4 height 4
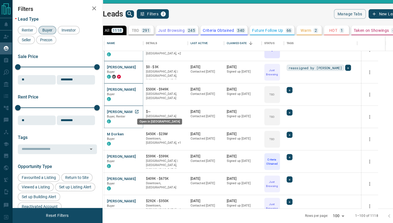
click at [139, 111] on icon "Open in New Tab" at bounding box center [137, 111] width 4 height 4
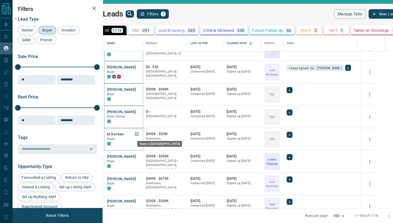
click at [139, 132] on icon "Open in New Tab" at bounding box center [137, 134] width 4 height 4
click at [139, 155] on icon "Open in New Tab" at bounding box center [137, 156] width 4 height 4
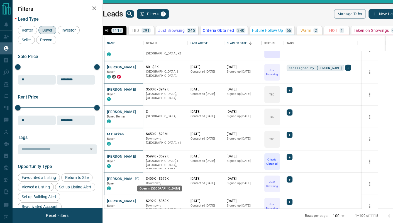
click at [139, 177] on icon "Open in New Tab" at bounding box center [136, 178] width 3 height 3
click at [139, 200] on icon "Open in New Tab" at bounding box center [137, 200] width 4 height 4
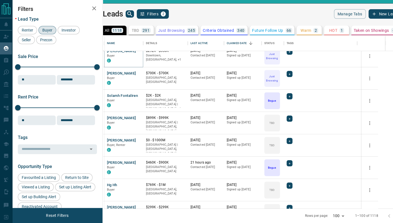
scroll to position [1907, 0]
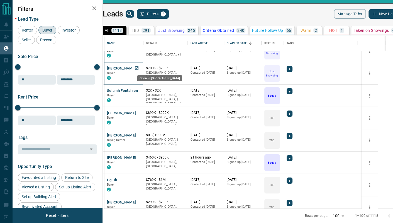
click at [139, 66] on icon "Open in New Tab" at bounding box center [136, 67] width 3 height 3
click at [139, 88] on icon "Open in New Tab" at bounding box center [137, 90] width 4 height 4
click at [139, 112] on icon "Open in New Tab" at bounding box center [137, 112] width 4 height 4
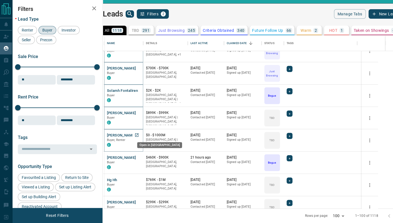
click at [139, 134] on icon "Open in New Tab" at bounding box center [136, 134] width 3 height 3
click at [139, 157] on icon "Open in New Tab" at bounding box center [137, 157] width 4 height 4
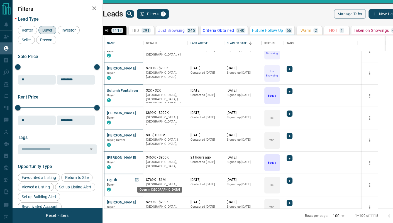
click at [139, 179] on icon "Open in New Tab" at bounding box center [137, 179] width 4 height 4
click at [139, 200] on icon "Open in New Tab" at bounding box center [137, 202] width 4 height 4
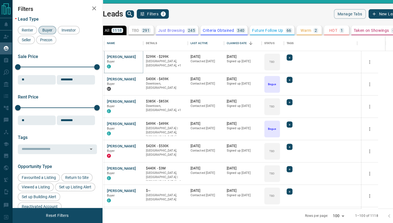
scroll to position [2061, 0]
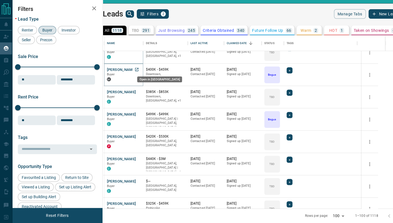
click at [139, 67] on icon "Open in New Tab" at bounding box center [137, 69] width 4 height 4
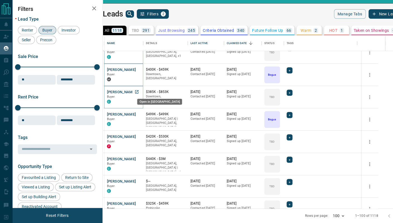
click at [139, 91] on icon "Open in New Tab" at bounding box center [137, 91] width 4 height 4
click at [139, 115] on icon "Open in New Tab" at bounding box center [136, 113] width 3 height 3
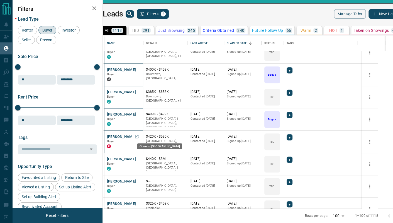
click at [139, 135] on icon "Open in New Tab" at bounding box center [137, 136] width 4 height 4
click at [139, 157] on icon "Open in New Tab" at bounding box center [136, 158] width 3 height 3
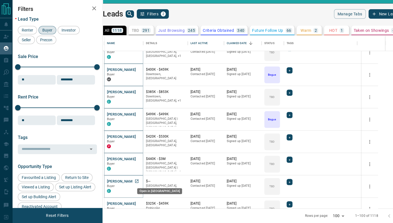
click at [139, 181] on icon "Open in New Tab" at bounding box center [137, 181] width 4 height 4
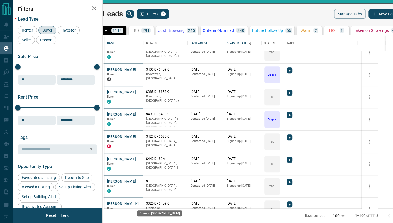
click at [139, 200] on icon "Open in New Tab" at bounding box center [136, 203] width 3 height 3
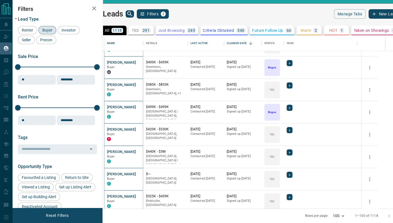
scroll to position [2072, 0]
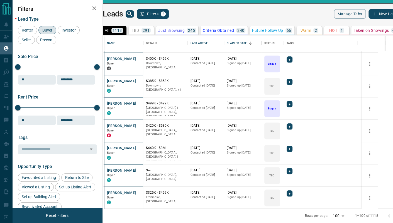
click at [133, 11] on icon "search button" at bounding box center [130, 14] width 7 height 7
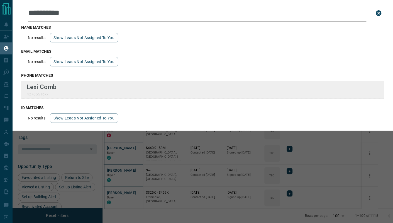
type input "**********"
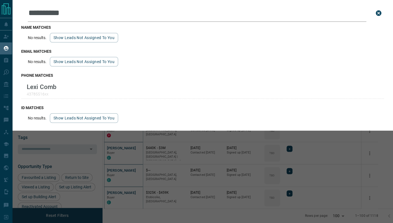
click at [353, 13] on icon "close search bar" at bounding box center [378, 13] width 7 height 7
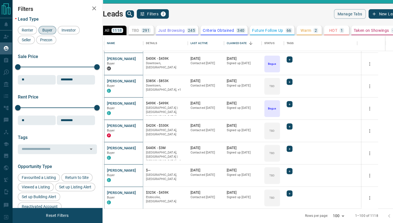
click at [66, 54] on div "Sale Price" at bounding box center [57, 56] width 79 height 5
click at [84, 55] on div "Sale Price" at bounding box center [57, 56] width 79 height 5
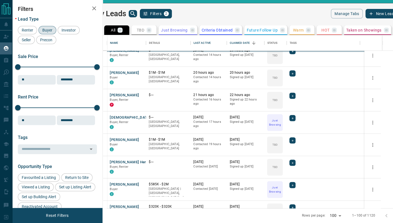
scroll to position [185, 0]
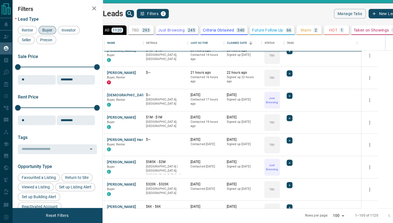
click at [134, 13] on button "search button" at bounding box center [130, 13] width 8 height 7
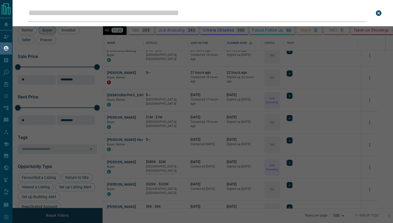
type input "*********"
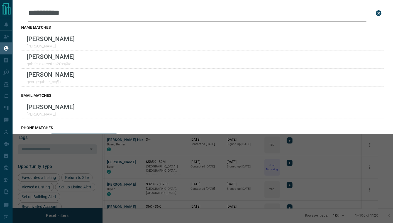
click at [353, 147] on div "Leads Search Bar ********* Search for a lead by name, email, phone, or id name …" at bounding box center [208, 111] width 393 height 223
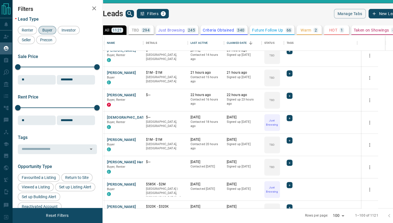
scroll to position [310, 0]
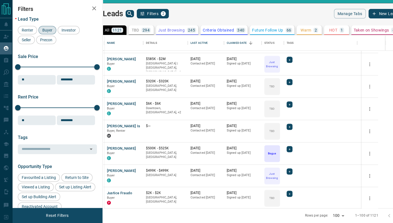
click at [216, 9] on div "My Leads Filters 2" at bounding box center [168, 13] width 155 height 9
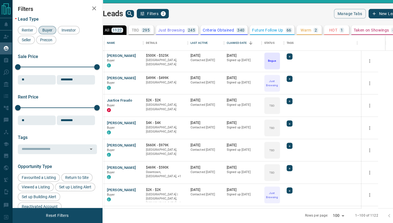
scroll to position [436, 0]
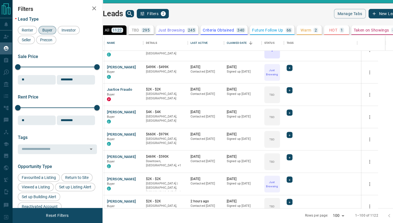
click at [253, 19] on main "My Leads Filters 2 Manage Tabs New Lead All 1122 TBD 295 Do Not Contact - Not R…" at bounding box center [246, 111] width 310 height 205
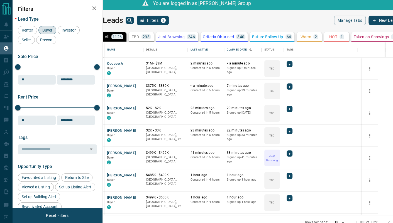
scroll to position [0, 0]
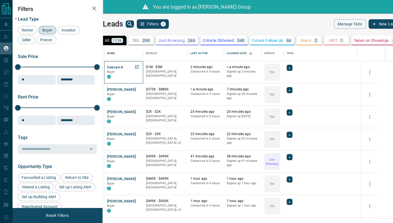
click at [139, 66] on div "Ceecee A Buyer C" at bounding box center [123, 72] width 33 height 15
click at [123, 65] on button "Ceecee A" at bounding box center [115, 67] width 16 height 5
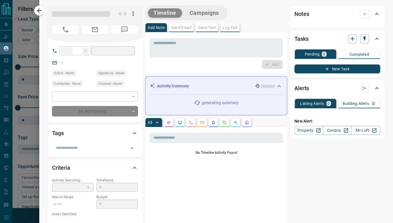
type input "**"
type input "**********"
type input "**"
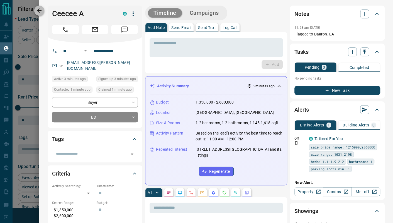
click at [42, 10] on icon "button" at bounding box center [39, 10] width 7 height 7
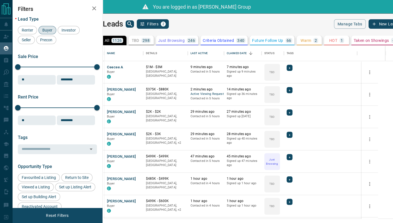
scroll to position [206, 0]
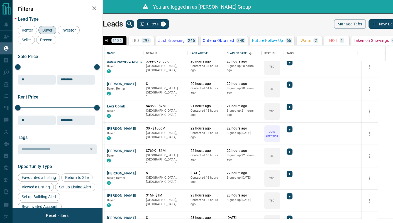
drag, startPoint x: 77, startPoint y: 9, endPoint x: 79, endPoint y: 5, distance: 4.4
click at [77, 9] on h2 "Filters" at bounding box center [57, 9] width 79 height 7
click at [133, 23] on icon "search button" at bounding box center [130, 24] width 7 height 7
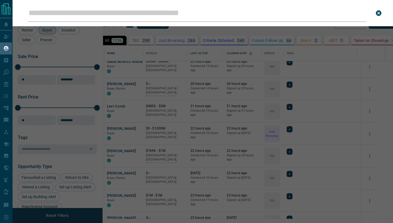
type input "*********"
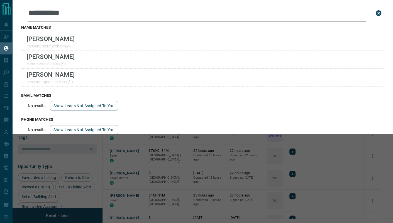
click at [214, 161] on div "Leads Search Bar ********* Search for a lead by name, email, phone, or id name …" at bounding box center [208, 111] width 393 height 223
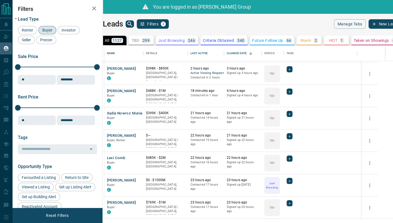
scroll to position [0, 0]
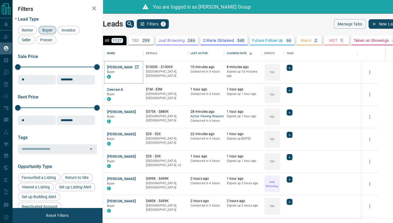
click at [136, 67] on button "[PERSON_NAME]" at bounding box center [121, 67] width 29 height 5
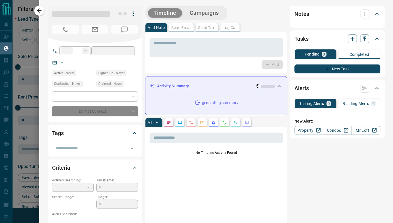
type input "**"
type input "**********"
type input "**"
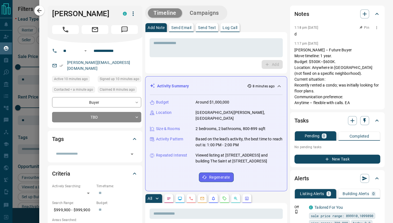
click at [353, 29] on icon "button" at bounding box center [377, 27] width 4 height 4
click at [353, 46] on li "Delete" at bounding box center [363, 46] width 25 height 8
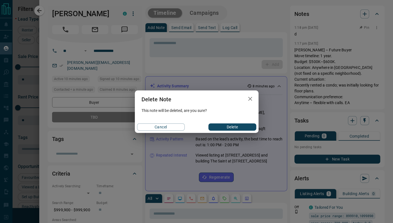
click at [225, 125] on button "Delete" at bounding box center [233, 126] width 48 height 7
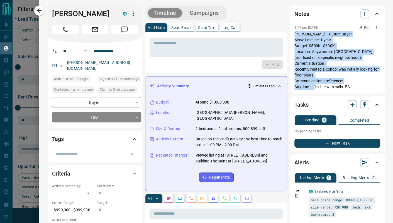
drag, startPoint x: 289, startPoint y: 33, endPoint x: 340, endPoint y: 87, distance: 74.7
click at [340, 87] on div "Notes 1:17 pm [DATE] Pin [PERSON_NAME] – Future Buyer Move timeline: 1 year. Bu…" at bounding box center [337, 50] width 95 height 88
copy p "[PERSON_NAME] – Future Buyer Move timeline: 1 year. Budget: $500K–$600K. Locati…"
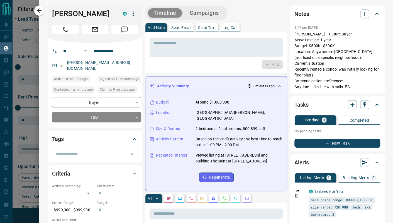
click at [65, 43] on div "**********" at bounding box center [95, 85] width 95 height 85
click at [102, 51] on input "**********" at bounding box center [112, 50] width 43 height 9
click at [84, 12] on h1 "[PERSON_NAME]" at bounding box center [83, 13] width 62 height 9
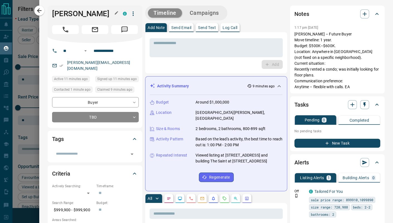
click at [84, 12] on h1 "[PERSON_NAME]" at bounding box center [83, 13] width 62 height 9
copy div "[PERSON_NAME] C"
drag, startPoint x: 77, startPoint y: 131, endPoint x: 64, endPoint y: 89, distance: 44.2
click at [77, 134] on div "Tags" at bounding box center [91, 138] width 79 height 9
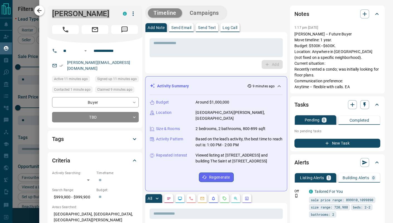
click at [43, 12] on icon "button" at bounding box center [39, 10] width 7 height 7
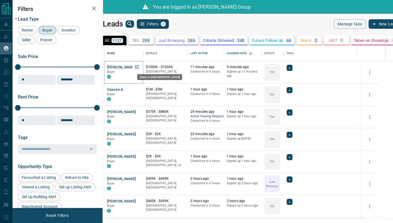
click at [139, 66] on icon "Open in New Tab" at bounding box center [137, 67] width 4 height 4
click at [258, 14] on div "My Leads Filters 2 Manage Tabs New Lead All 1127 TBD 299 Do Not Contact - Not R…" at bounding box center [202, 122] width 381 height 216
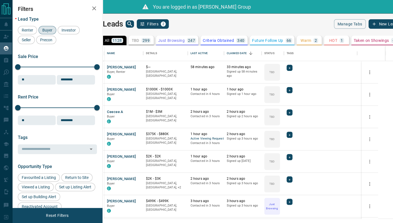
drag, startPoint x: 226, startPoint y: 21, endPoint x: 204, endPoint y: 3, distance: 28.1
click at [226, 21] on div "My Leads Filters 2" at bounding box center [168, 23] width 155 height 9
click at [208, 54] on div "Last Active" at bounding box center [199, 53] width 17 height 16
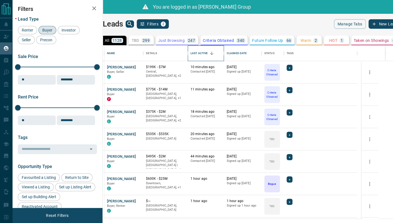
click at [208, 54] on div "Last Active" at bounding box center [199, 53] width 17 height 16
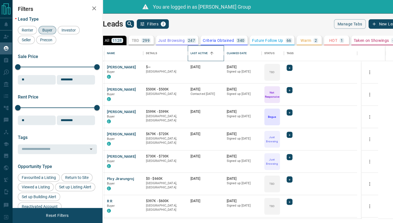
click at [208, 50] on div "Last Active" at bounding box center [199, 53] width 17 height 16
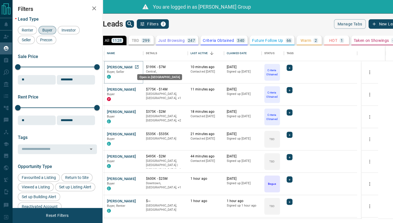
click at [139, 66] on icon "Open in New Tab" at bounding box center [136, 66] width 3 height 3
click at [139, 89] on icon "Open in New Tab" at bounding box center [137, 89] width 4 height 4
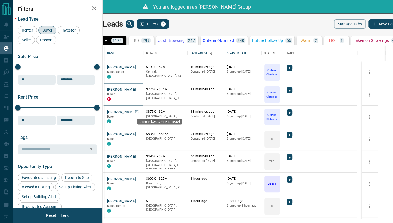
click at [139, 111] on icon "Open in New Tab" at bounding box center [136, 111] width 3 height 3
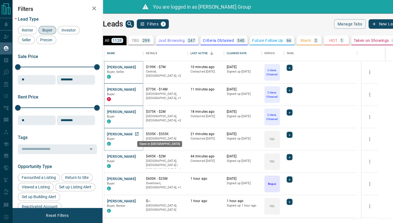
click at [139, 132] on icon "Open in New Tab" at bounding box center [137, 134] width 4 height 4
click at [139, 155] on icon "Open in New Tab" at bounding box center [137, 156] width 4 height 4
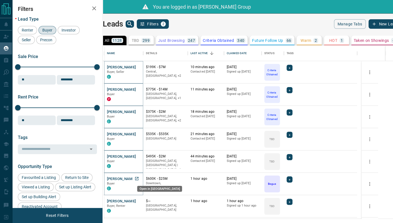
click at [139, 178] on icon "Open in New Tab" at bounding box center [136, 178] width 3 height 3
click at [139, 200] on icon "Open in New Tab" at bounding box center [137, 200] width 4 height 4
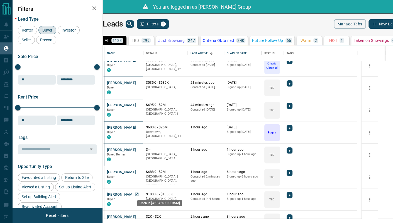
scroll to position [103, 0]
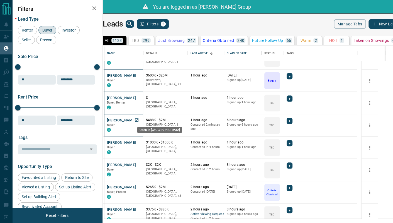
click at [139, 118] on icon "Open in New Tab" at bounding box center [136, 119] width 3 height 3
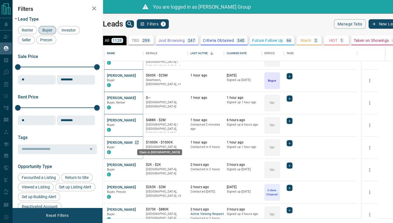
click at [139, 141] on icon "Open in New Tab" at bounding box center [137, 142] width 4 height 4
click at [139, 164] on icon "Open in New Tab" at bounding box center [137, 164] width 4 height 4
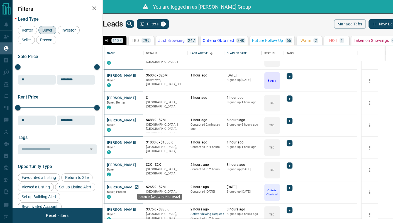
click at [139, 185] on icon "Open in New Tab" at bounding box center [136, 186] width 3 height 3
click at [139, 200] on icon "Open in New Tab" at bounding box center [137, 209] width 4 height 4
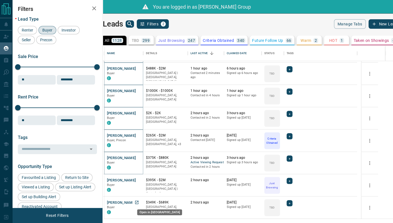
scroll to position [206, 0]
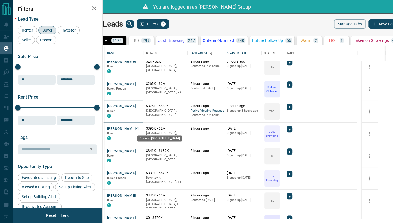
click at [139, 127] on icon "Open in New Tab" at bounding box center [136, 128] width 3 height 3
click at [139, 150] on icon "Open in New Tab" at bounding box center [137, 150] width 4 height 4
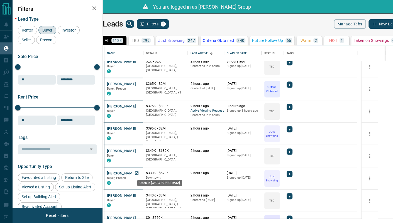
click at [139, 172] on icon "Open in New Tab" at bounding box center [137, 173] width 4 height 4
click at [133, 24] on icon "search button" at bounding box center [130, 24] width 7 height 7
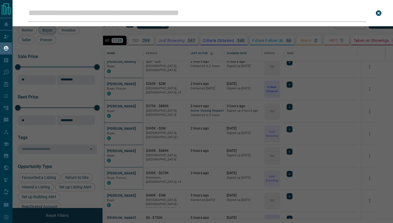
type input "*********"
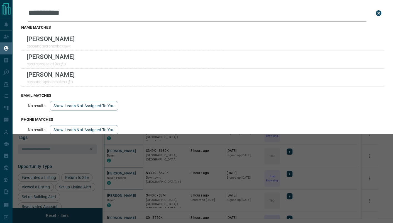
click at [205, 161] on div "Leads Search Bar ********* Search for a lead by name, email, phone, or id name …" at bounding box center [208, 111] width 393 height 223
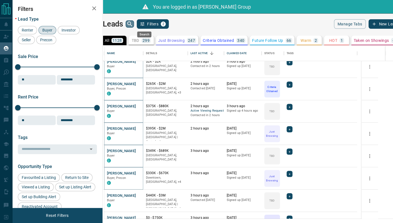
click at [133, 23] on icon "search button" at bounding box center [130, 24] width 7 height 7
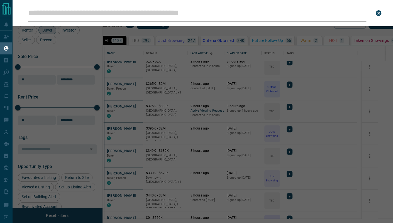
type input "******"
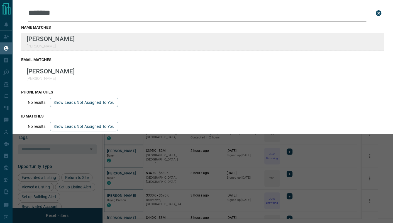
scroll to position [229, 0]
